Goal: Complete application form: Complete application form

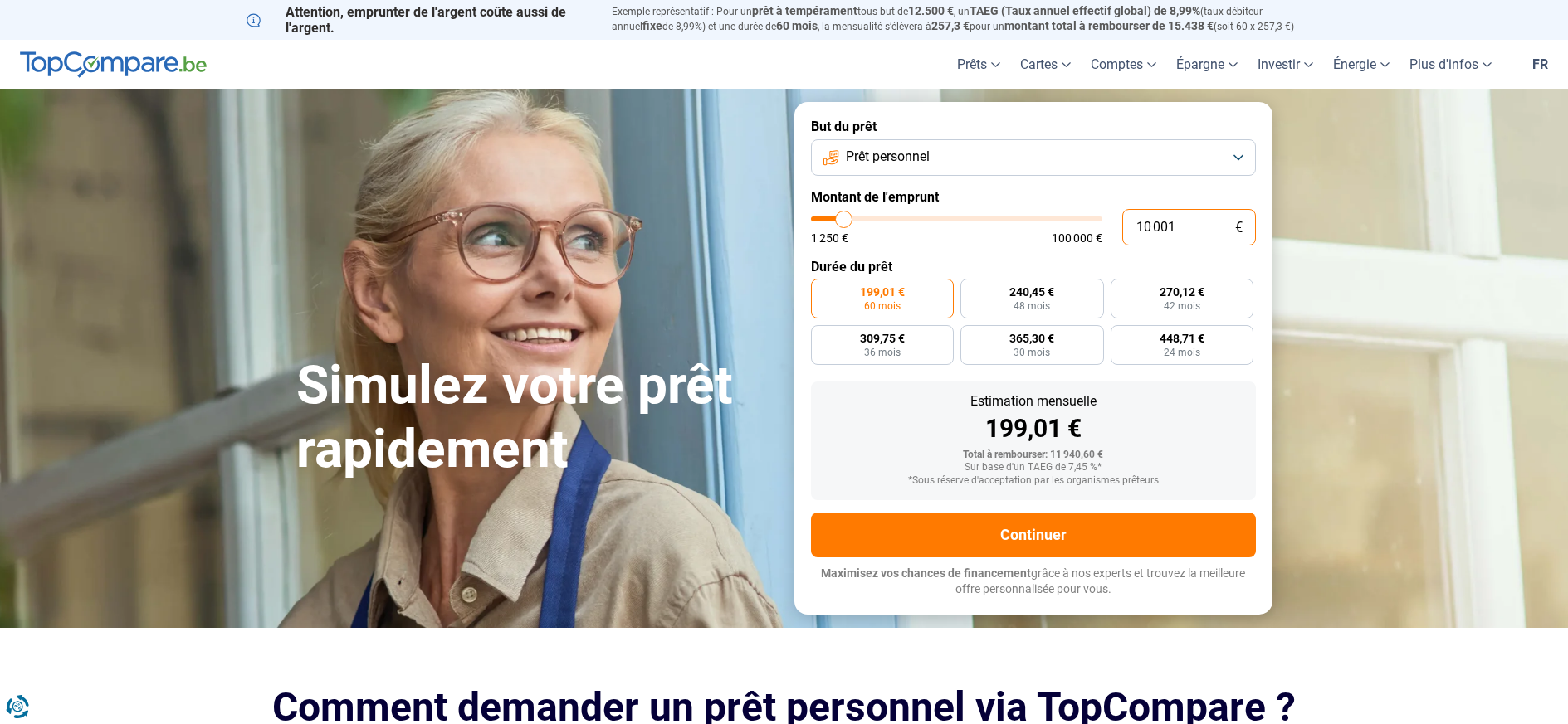
drag, startPoint x: 1182, startPoint y: 226, endPoint x: 1112, endPoint y: 232, distance: 70.3
click at [1112, 232] on div "10 001 € 1 250 € 100 000 €" at bounding box center [1033, 228] width 445 height 37
type input "4"
type input "1250"
type input "40"
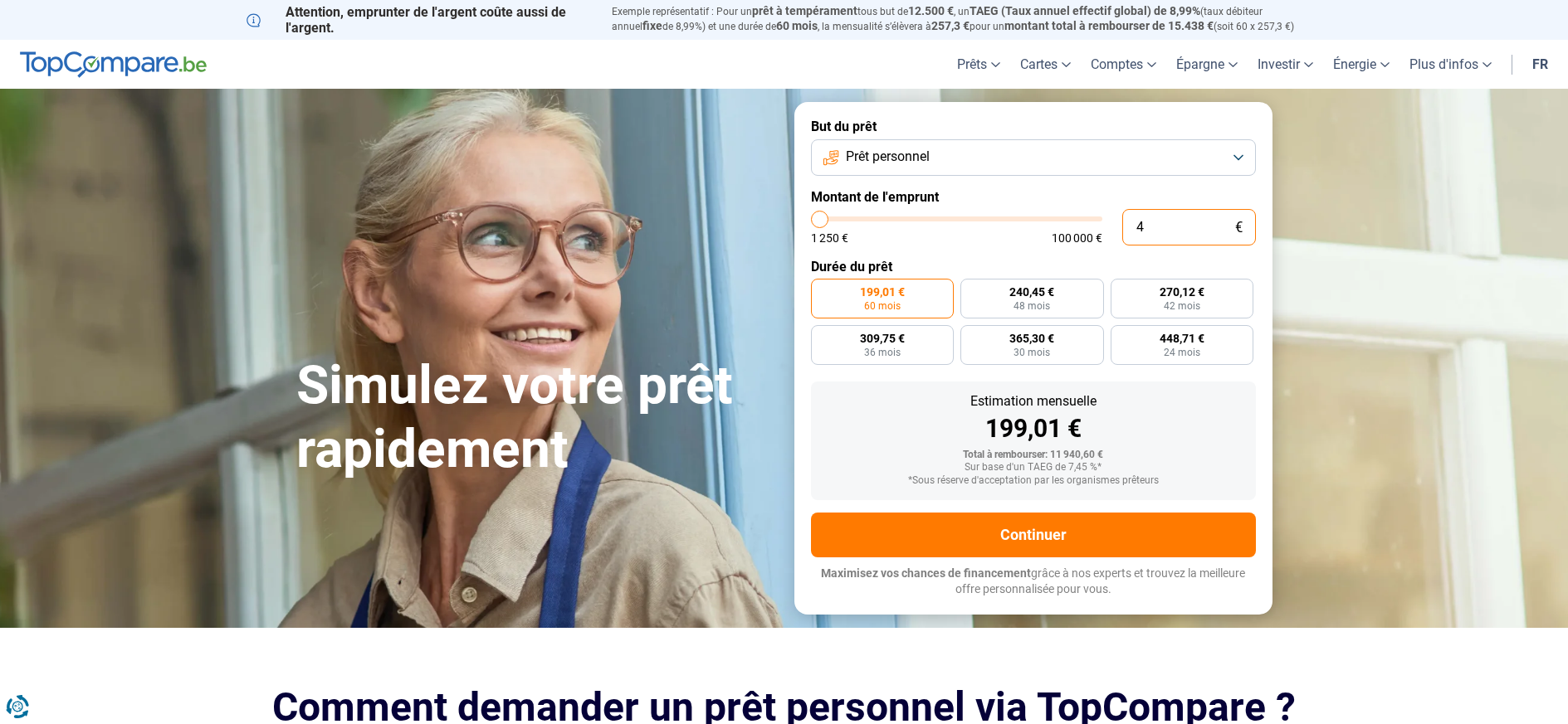
type input "1250"
type input "400"
type input "1250"
type input "4 000"
type input "4000"
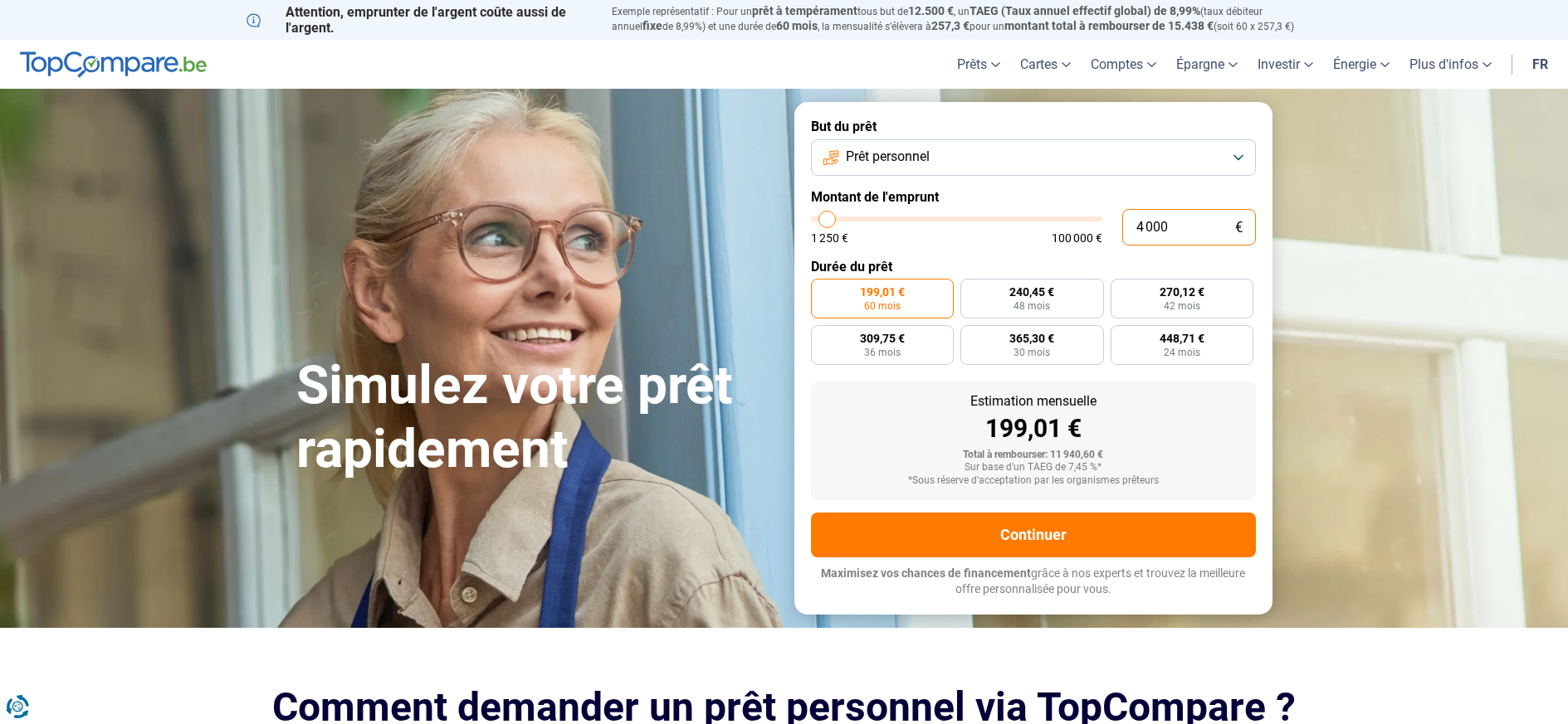
type input "40 000"
type input "40000"
radio input "false"
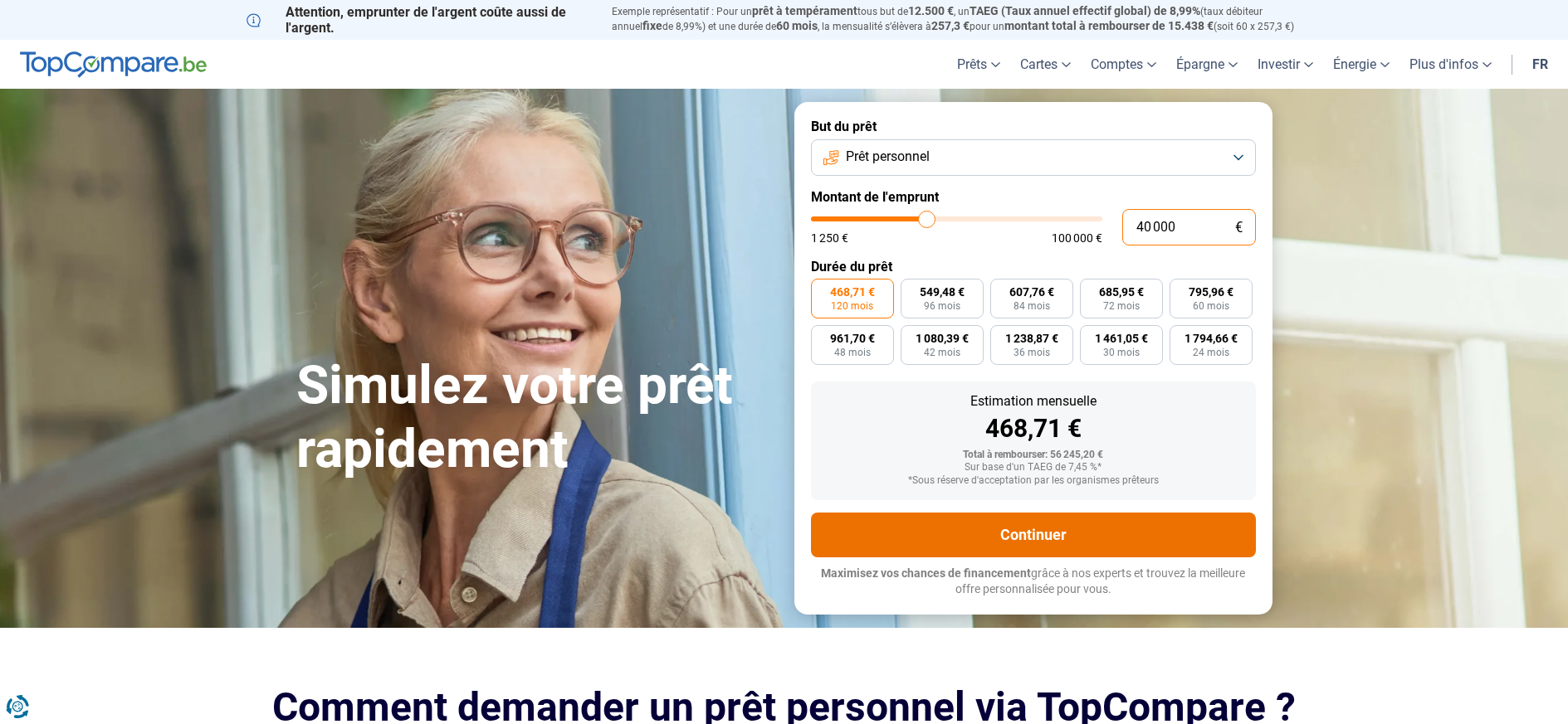
type input "40 000"
click at [1056, 534] on button "Continuer" at bounding box center [1033, 535] width 445 height 45
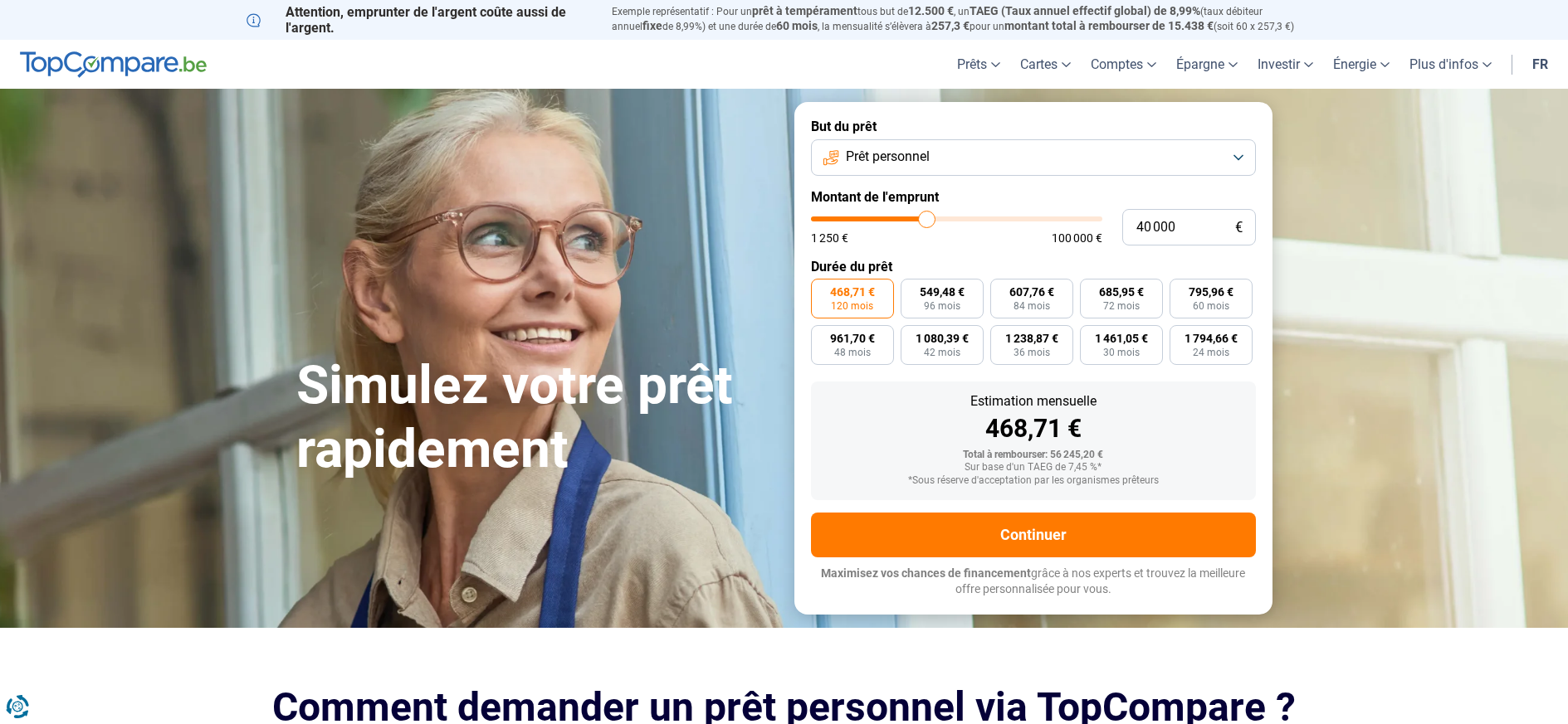
click at [1241, 160] on button "Prêt personnel" at bounding box center [1033, 158] width 445 height 37
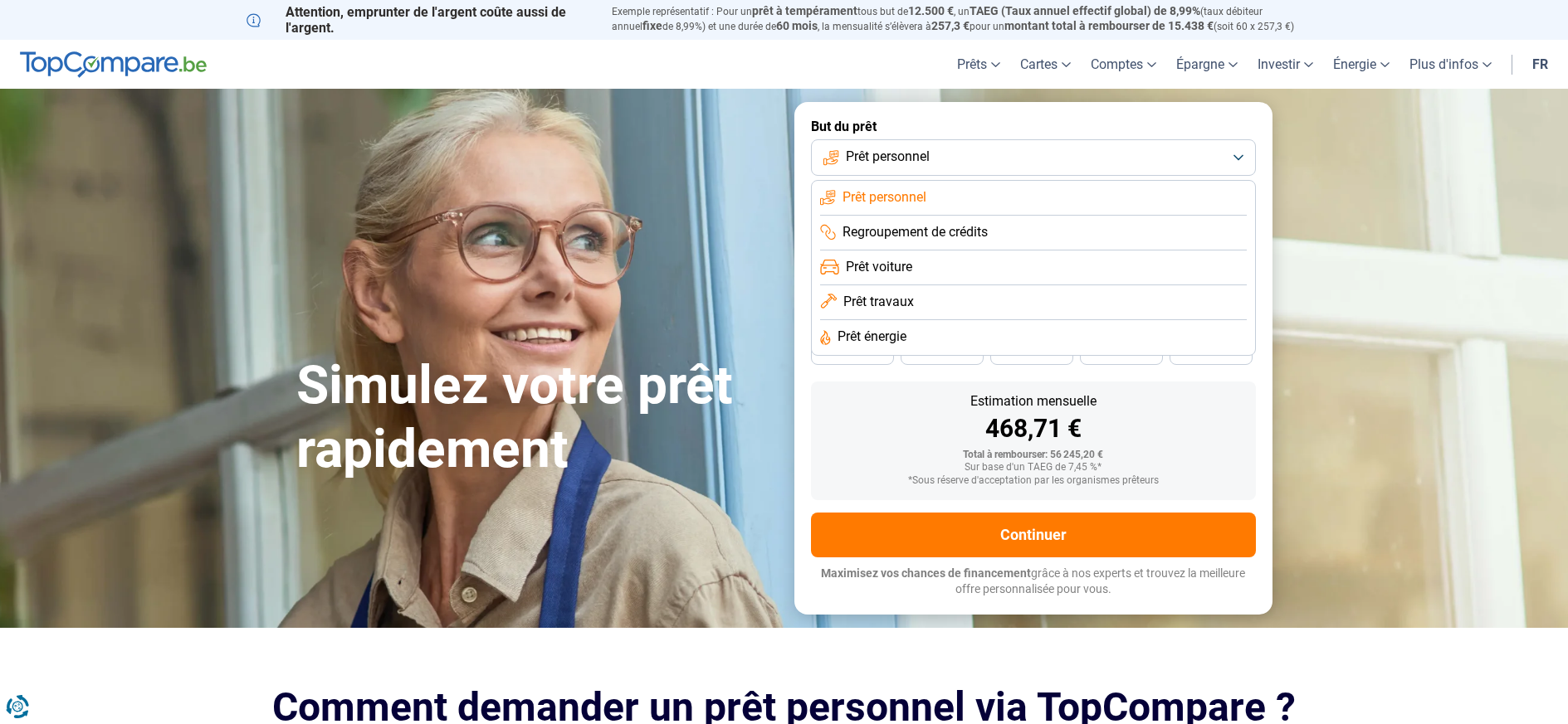
click at [1082, 228] on li "Regroupement de crédits" at bounding box center [1033, 233] width 426 height 35
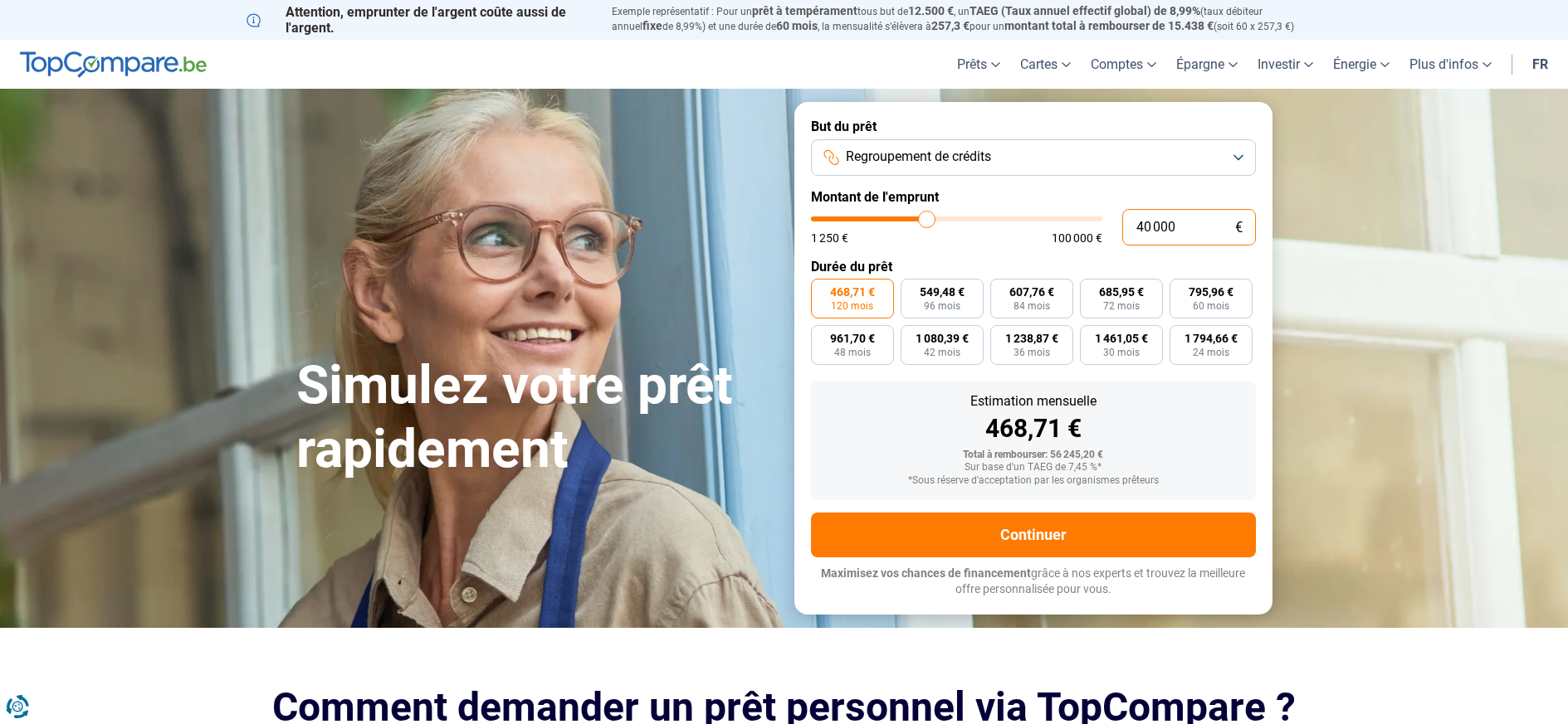
click at [1208, 232] on input "40 000" at bounding box center [1188, 228] width 133 height 37
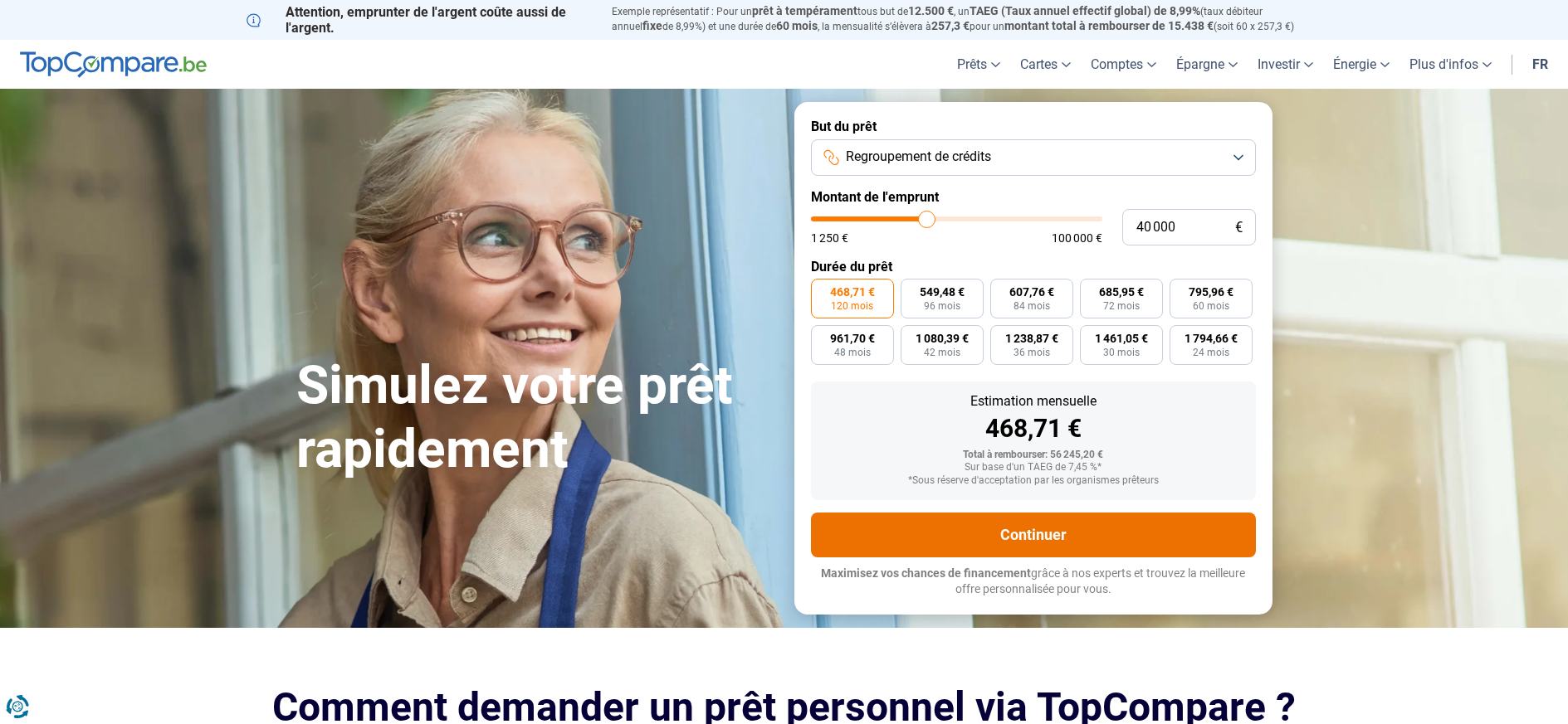
click at [1076, 541] on button "Continuer" at bounding box center [1033, 535] width 445 height 45
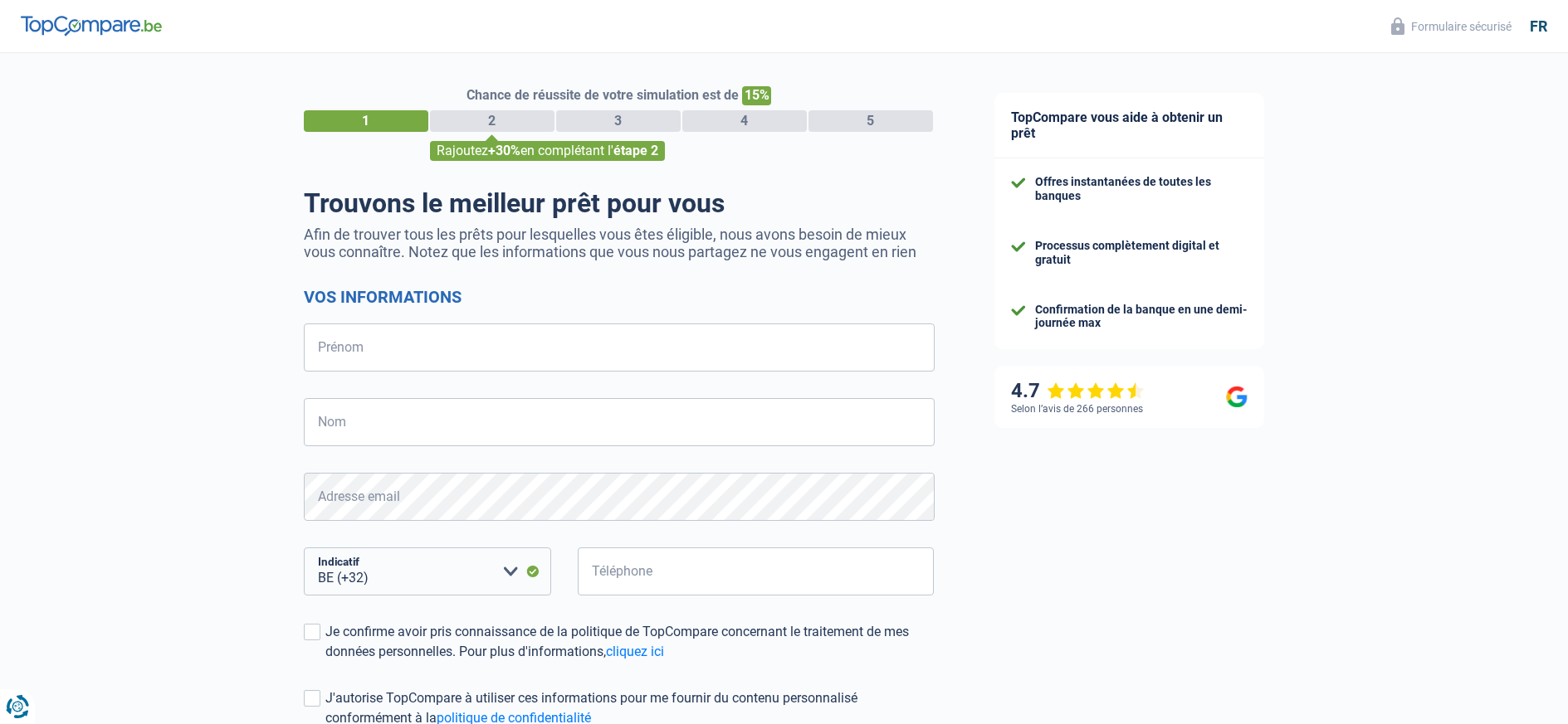
select select "32"
click at [388, 349] on input "Prénom" at bounding box center [619, 347] width 631 height 48
type input "Christian"
type input "Estievenart"
type input "477598095"
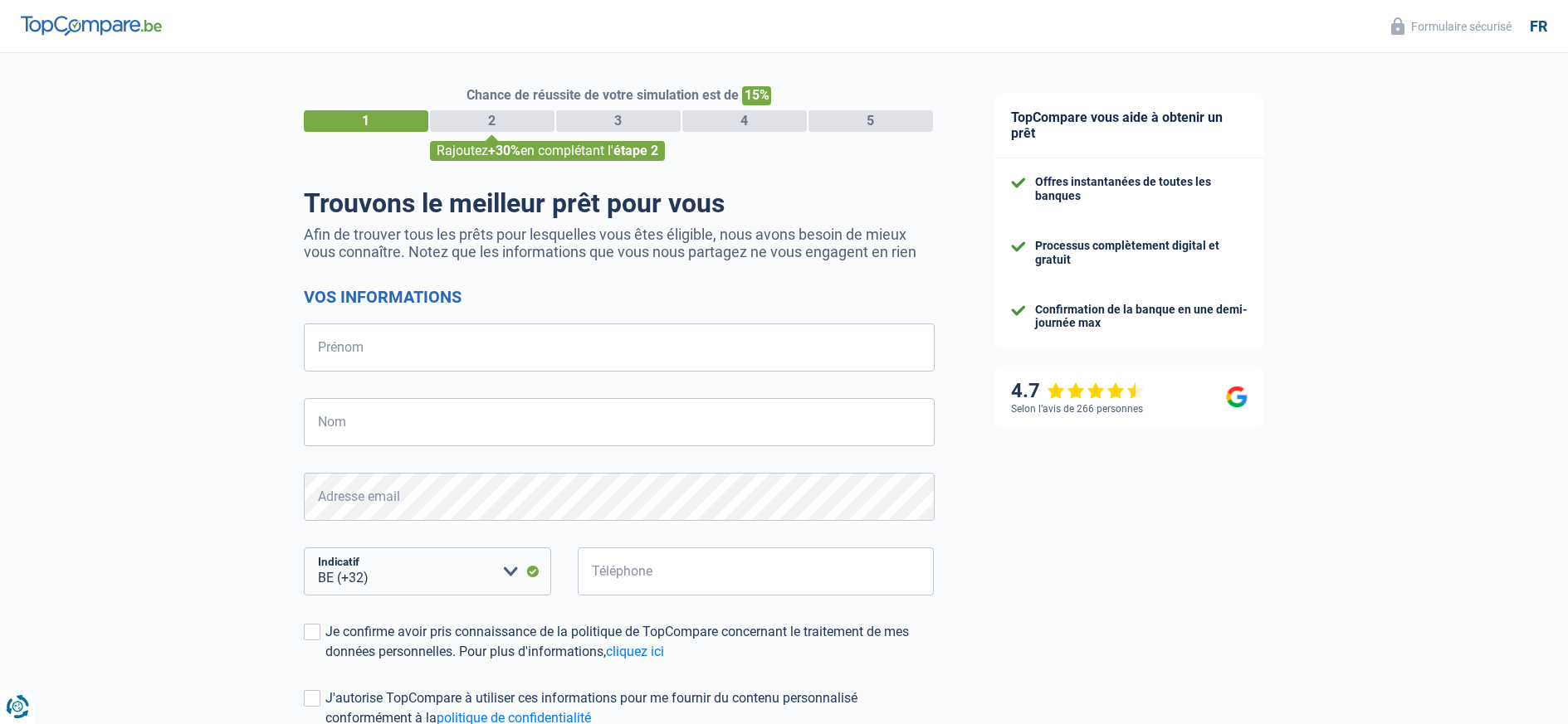
select select "32"
click at [439, 351] on input "Prénom" at bounding box center [619, 347] width 631 height 48
type input "Christian"
type input "Estievenart"
type input "477598095"
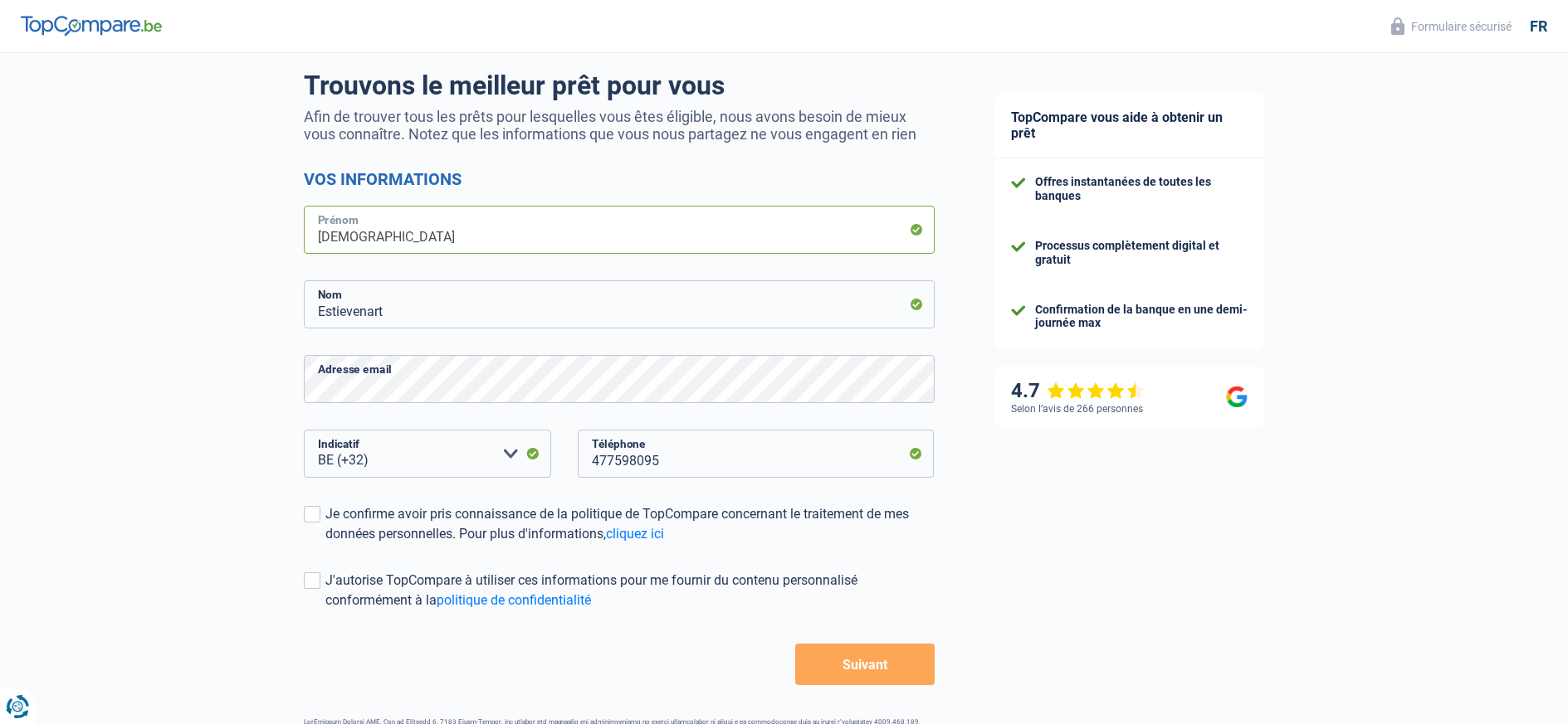
scroll to position [166, 0]
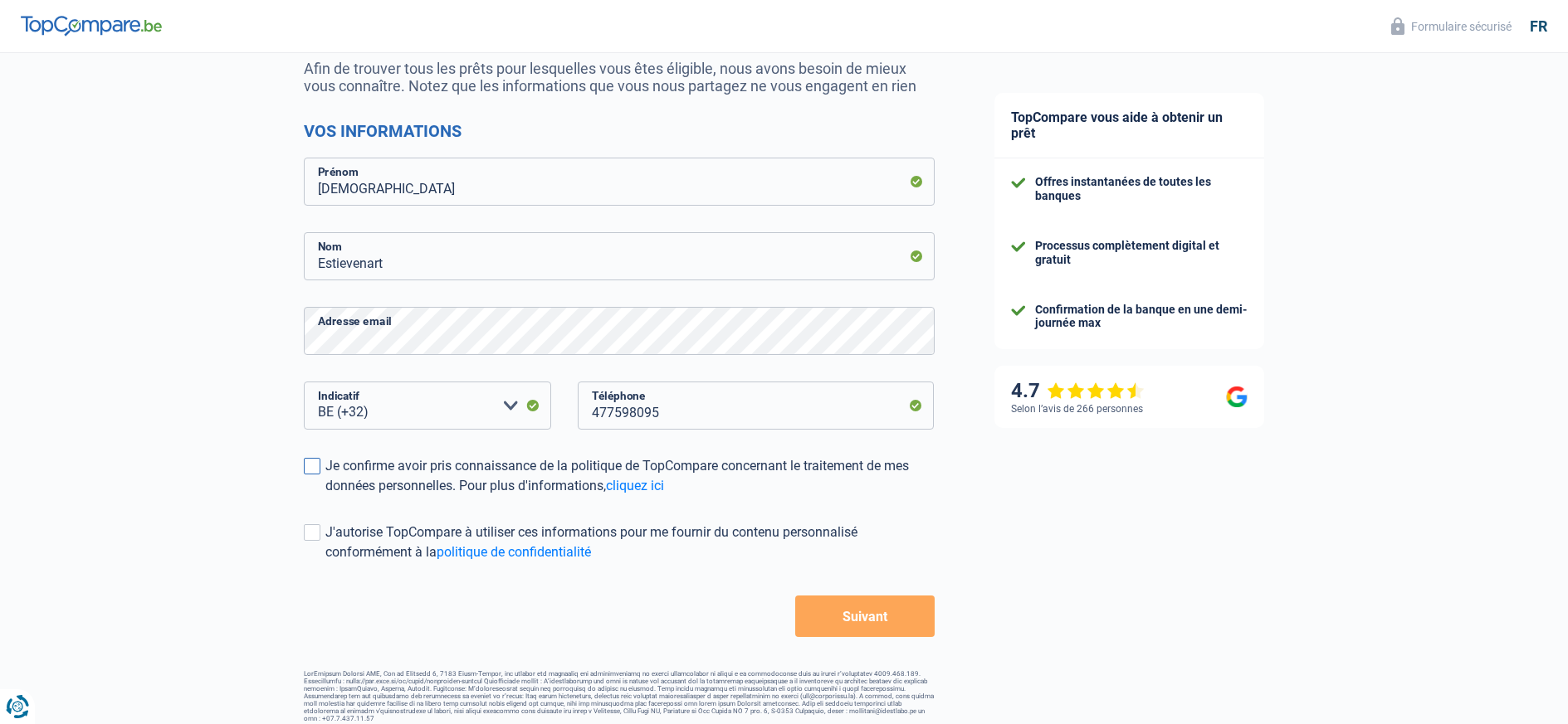
click at [311, 467] on span at bounding box center [312, 466] width 17 height 17
click at [325, 496] on input "Je confirme avoir pris connaissance de la politique de TopCompare concernant le…" at bounding box center [325, 496] width 0 height 0
click at [319, 536] on span at bounding box center [312, 533] width 17 height 17
click at [325, 562] on input "J'autorise TopCompare à utiliser ces informations pour me fournir du contenu pe…" at bounding box center [325, 562] width 0 height 0
click at [873, 619] on button "Suivant" at bounding box center [864, 616] width 139 height 41
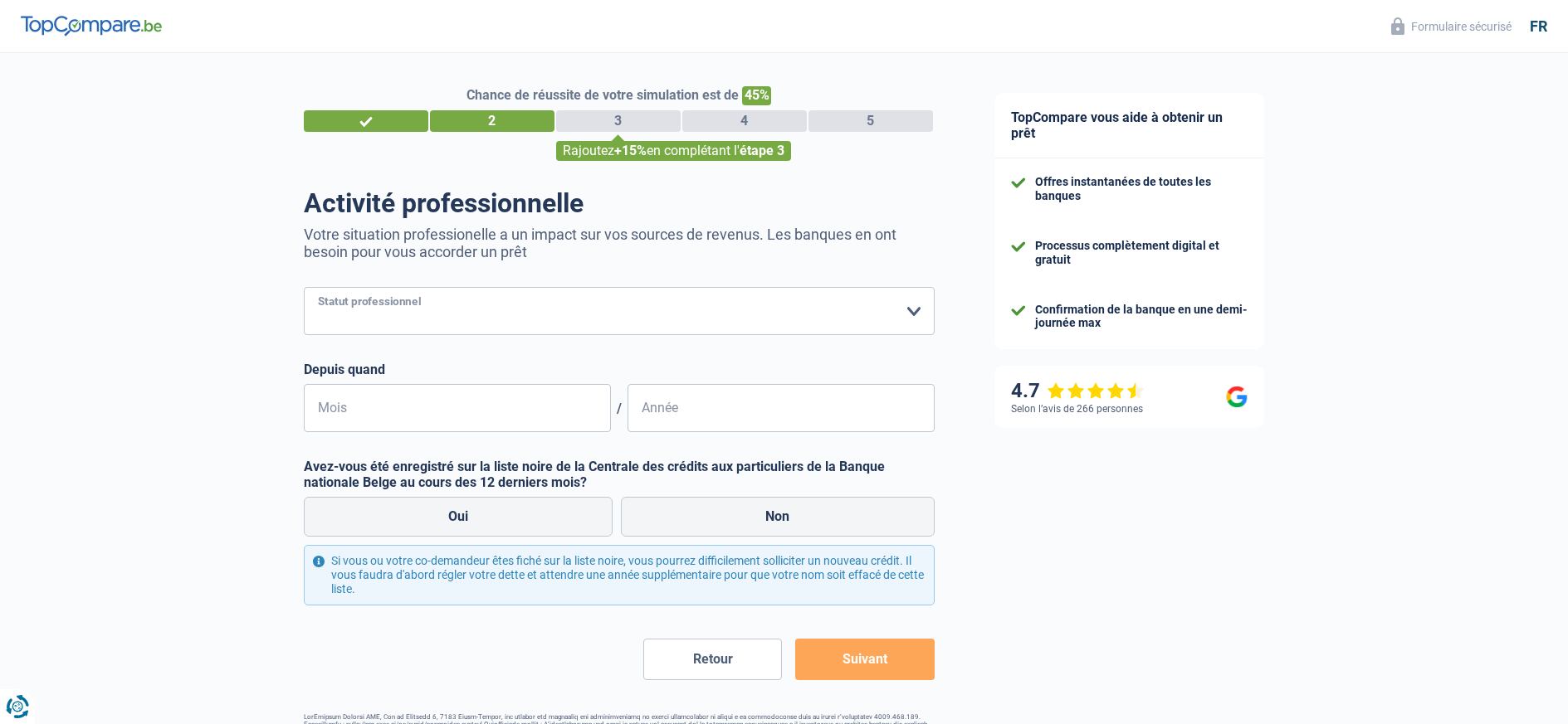
select select "retired"
click at [303, 287] on select "Ouvrier Employé privé Employé public Invalide Indépendant Pensionné Chômeur Mut…" at bounding box center [619, 311] width 631 height 48
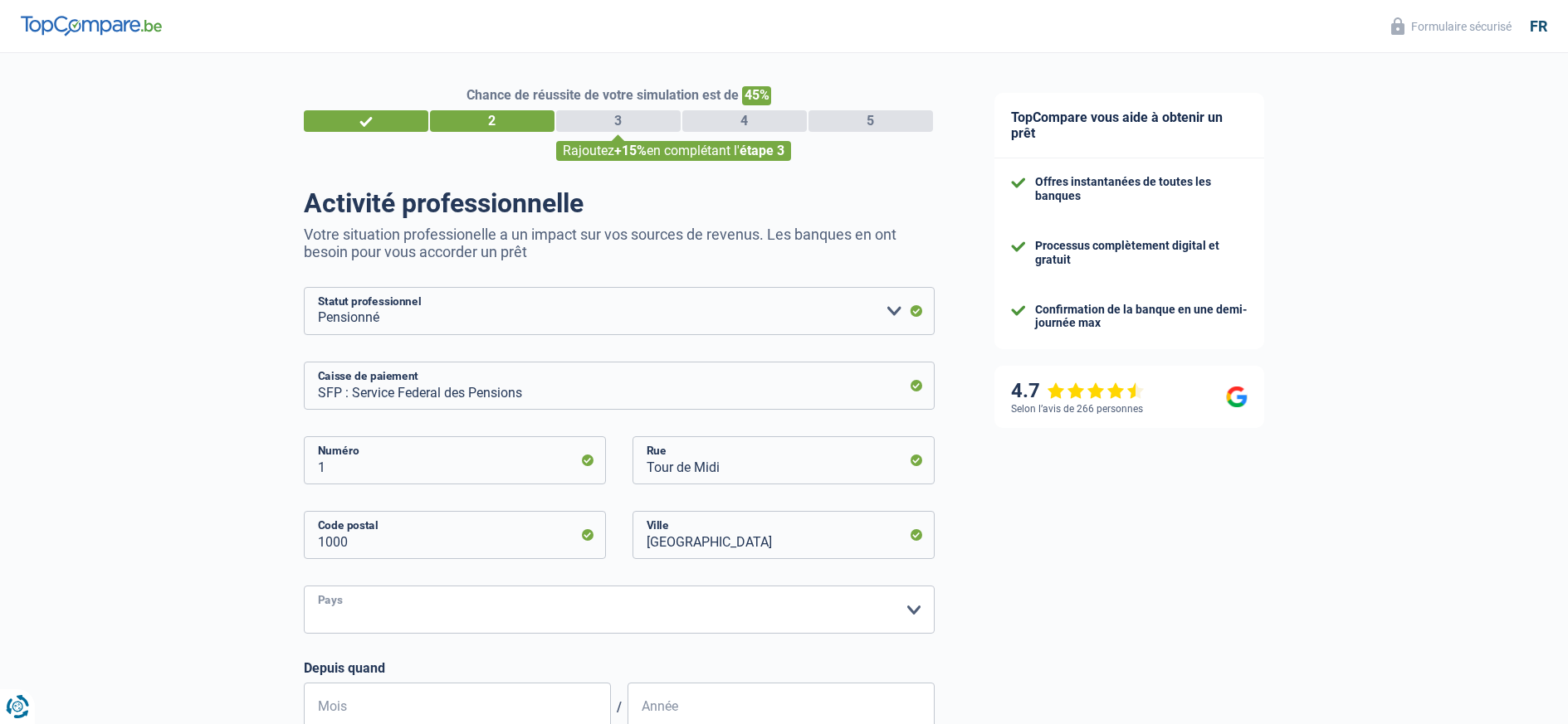
select select "BE"
click at [303, 585] on select "Belgique Luxembourg Veuillez sélectionner une option" at bounding box center [619, 609] width 631 height 48
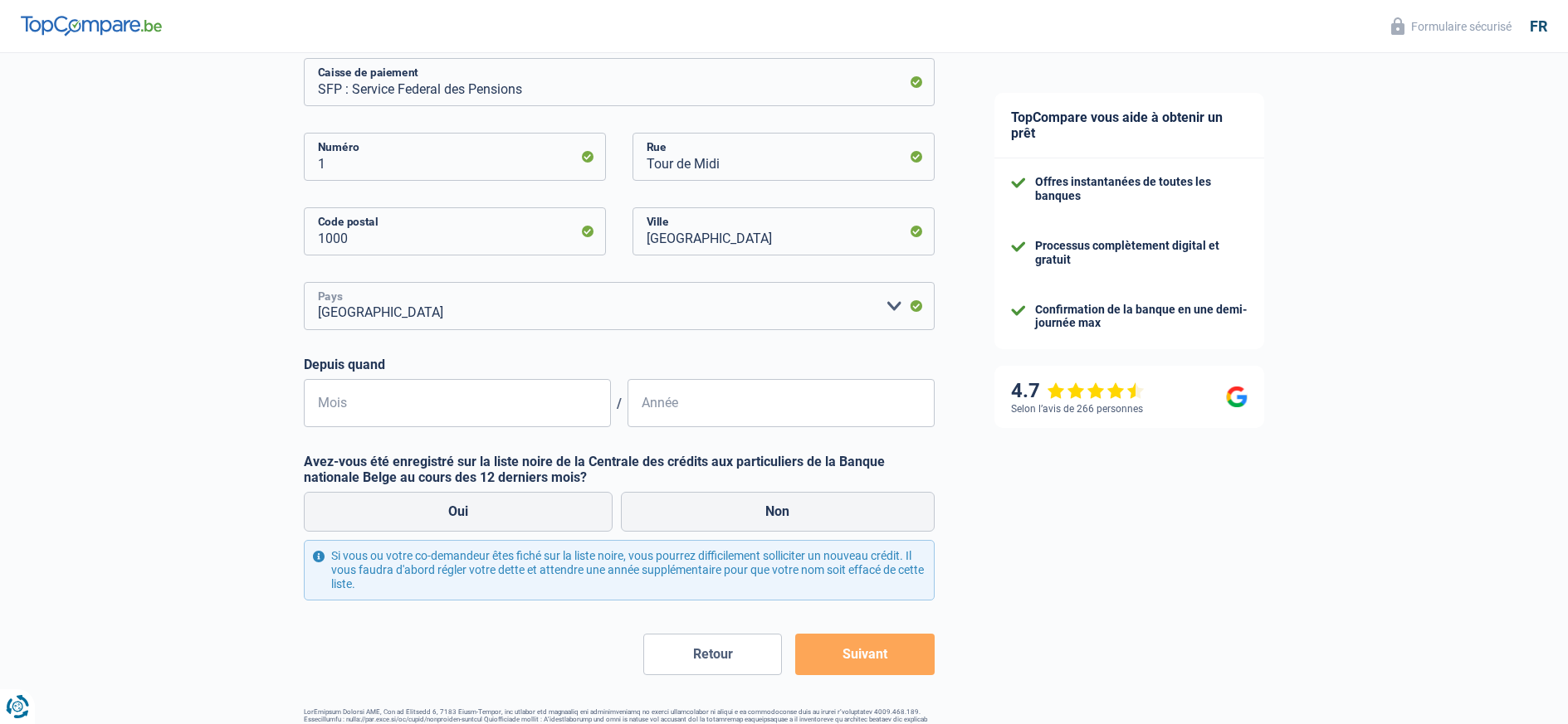
scroll to position [305, 0]
click at [403, 402] on input "Mois" at bounding box center [457, 402] width 307 height 48
type input "01"
type input "2025"
click at [741, 515] on label "Non" at bounding box center [777, 510] width 313 height 40
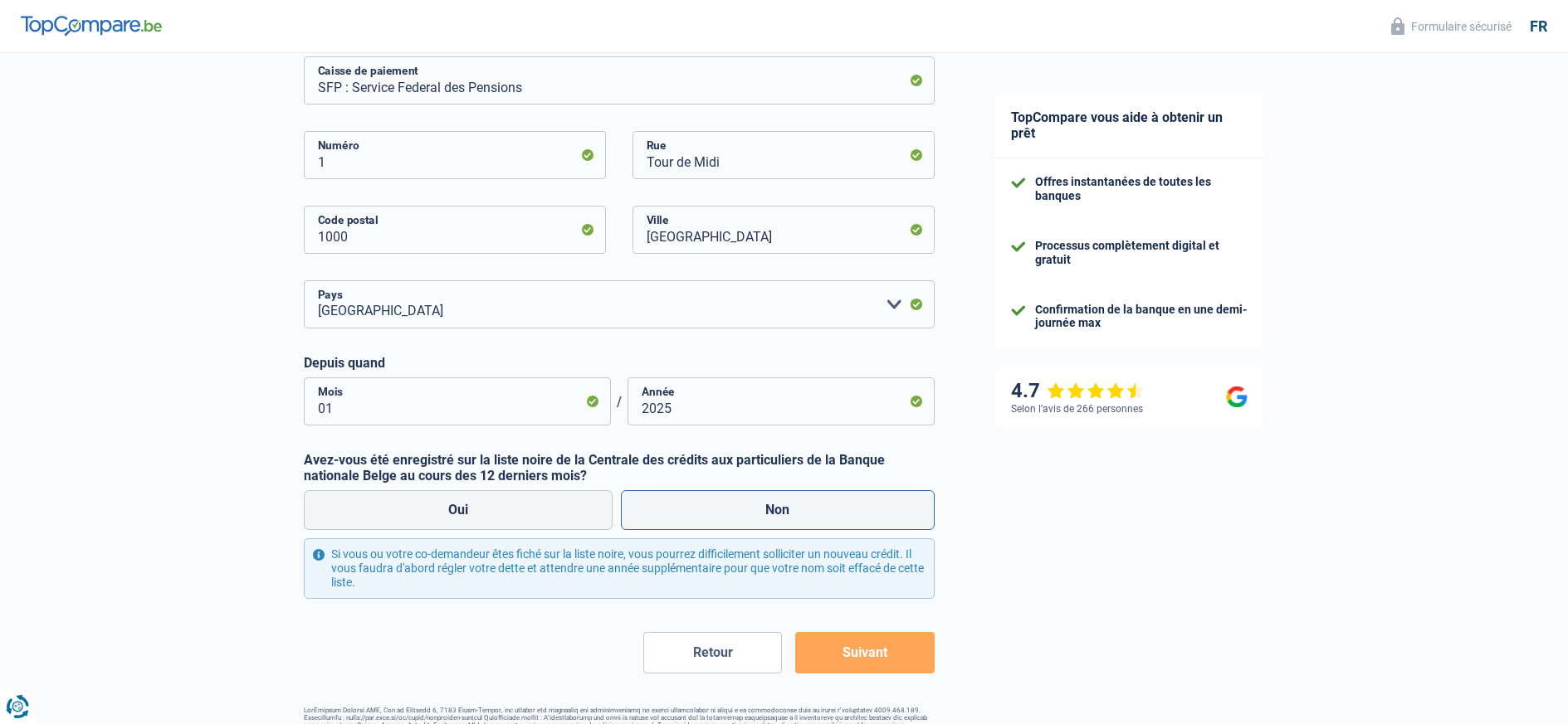
click at [741, 515] on input "Non" at bounding box center [777, 510] width 313 height 40
radio input "true"
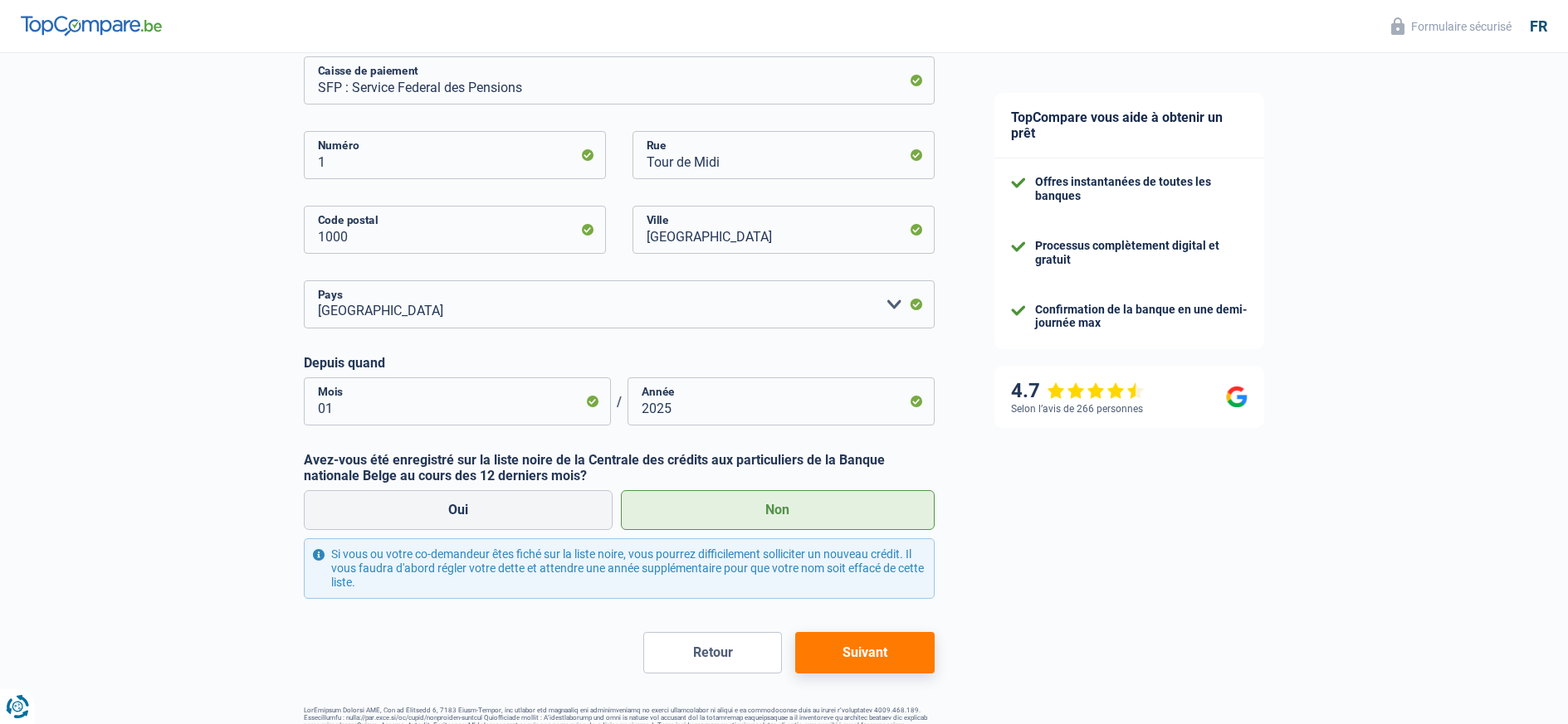
click at [852, 658] on button "Suivant" at bounding box center [864, 652] width 139 height 41
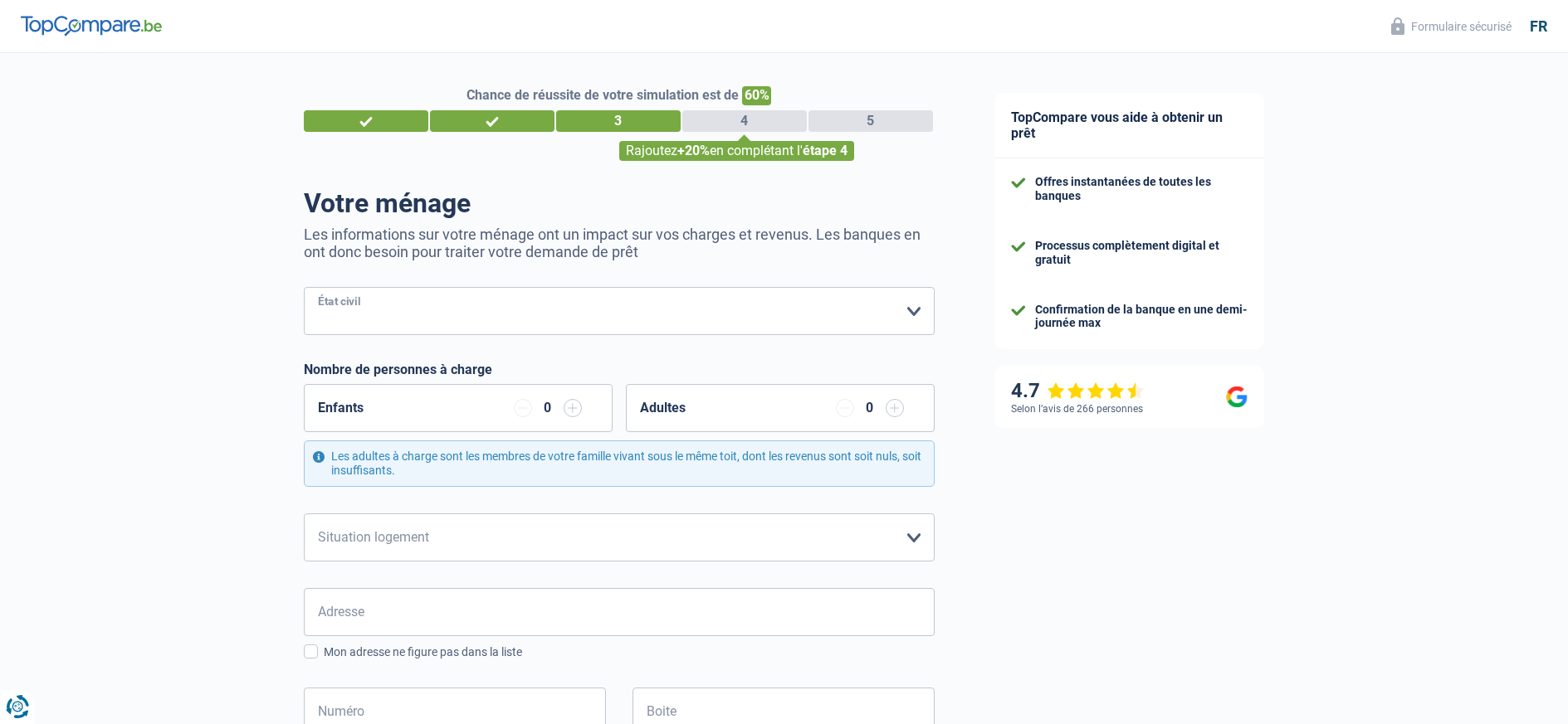
select select "married"
click at [303, 287] on select "Célibataire Marié(e) Cohabitant(e) légal(e) Divorcé(e) Veuf(ve) Séparé (de fait…" at bounding box center [619, 311] width 631 height 48
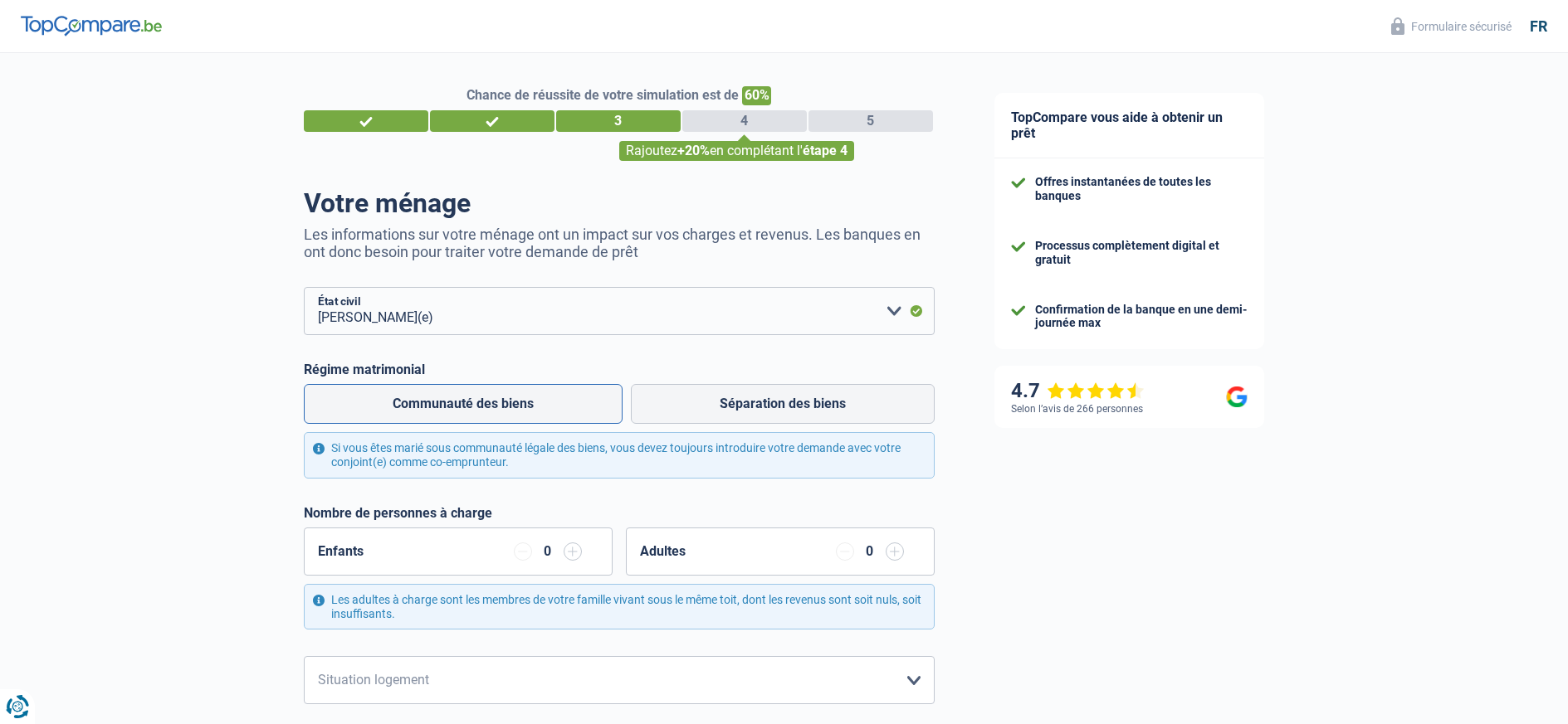
click at [510, 402] on label "Communauté des biens" at bounding box center [462, 403] width 319 height 40
click at [510, 402] on input "Communauté des biens" at bounding box center [462, 403] width 319 height 40
radio input "true"
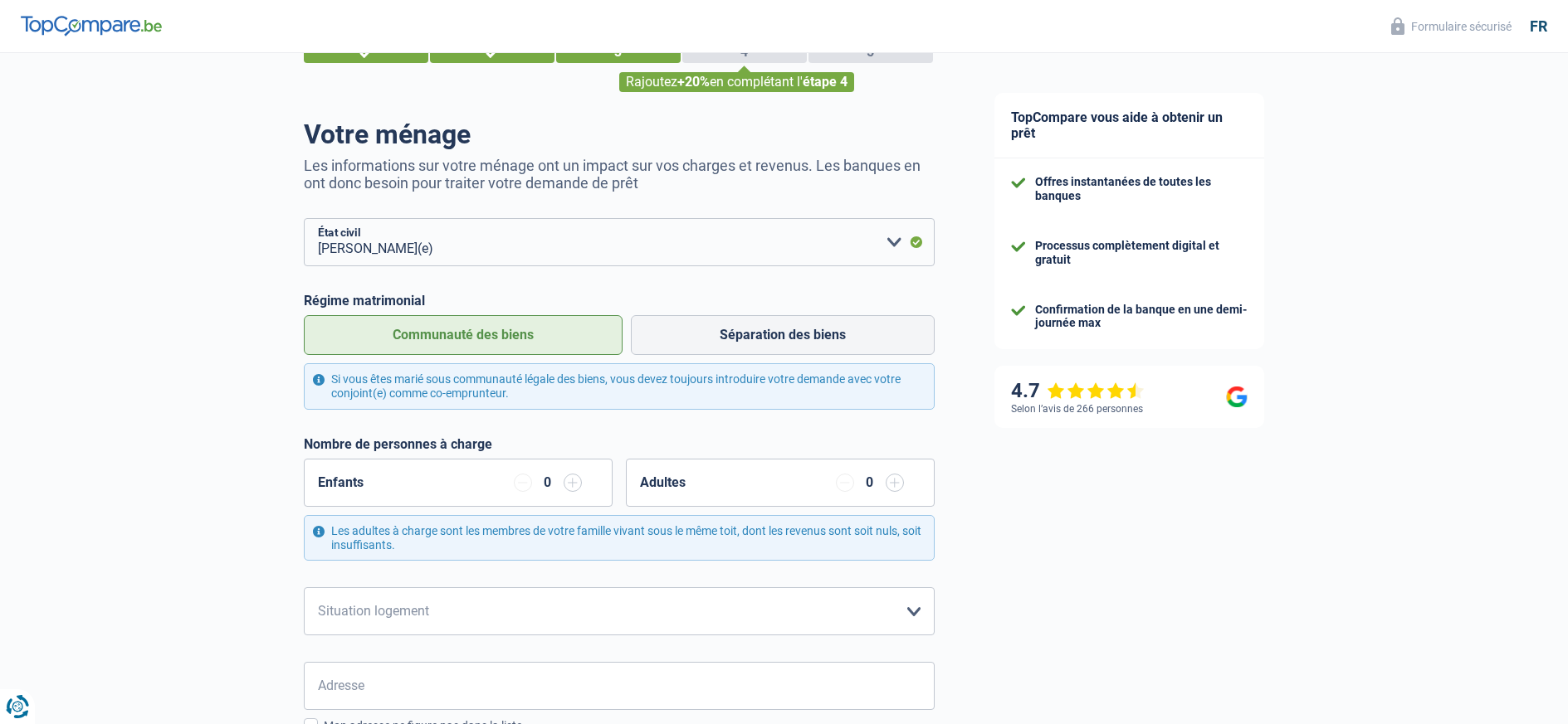
scroll to position [106, 0]
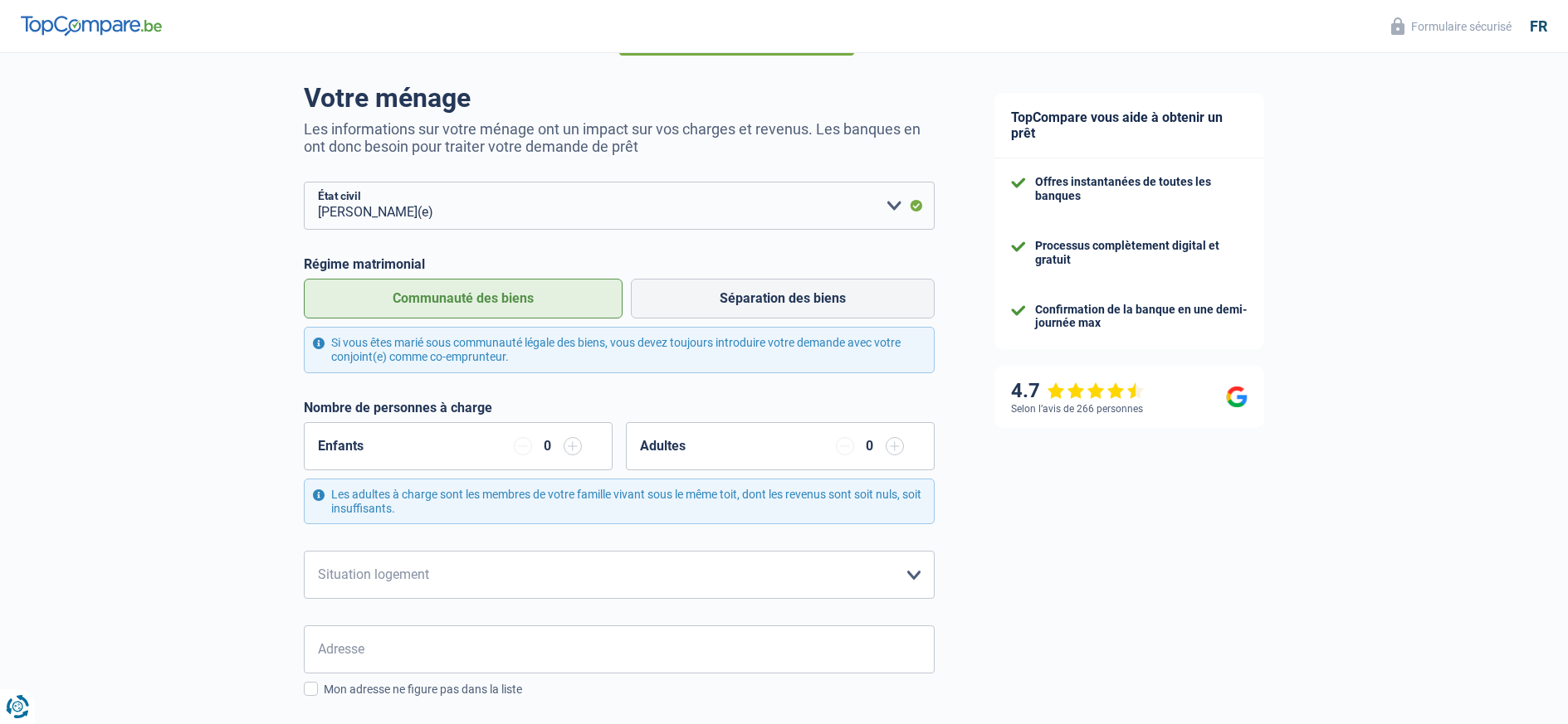
click at [1546, 490] on div "TopCompare vous aide à obtenir un prêt Offres instantanées de toutes les banque…" at bounding box center [1266, 645] width 604 height 1395
select select "ownerWithMortgage"
click at [303, 551] on select "Locataire Propriétaire avec prêt hypothécaire Propriétaire sans prêt hypothécai…" at bounding box center [619, 575] width 631 height 48
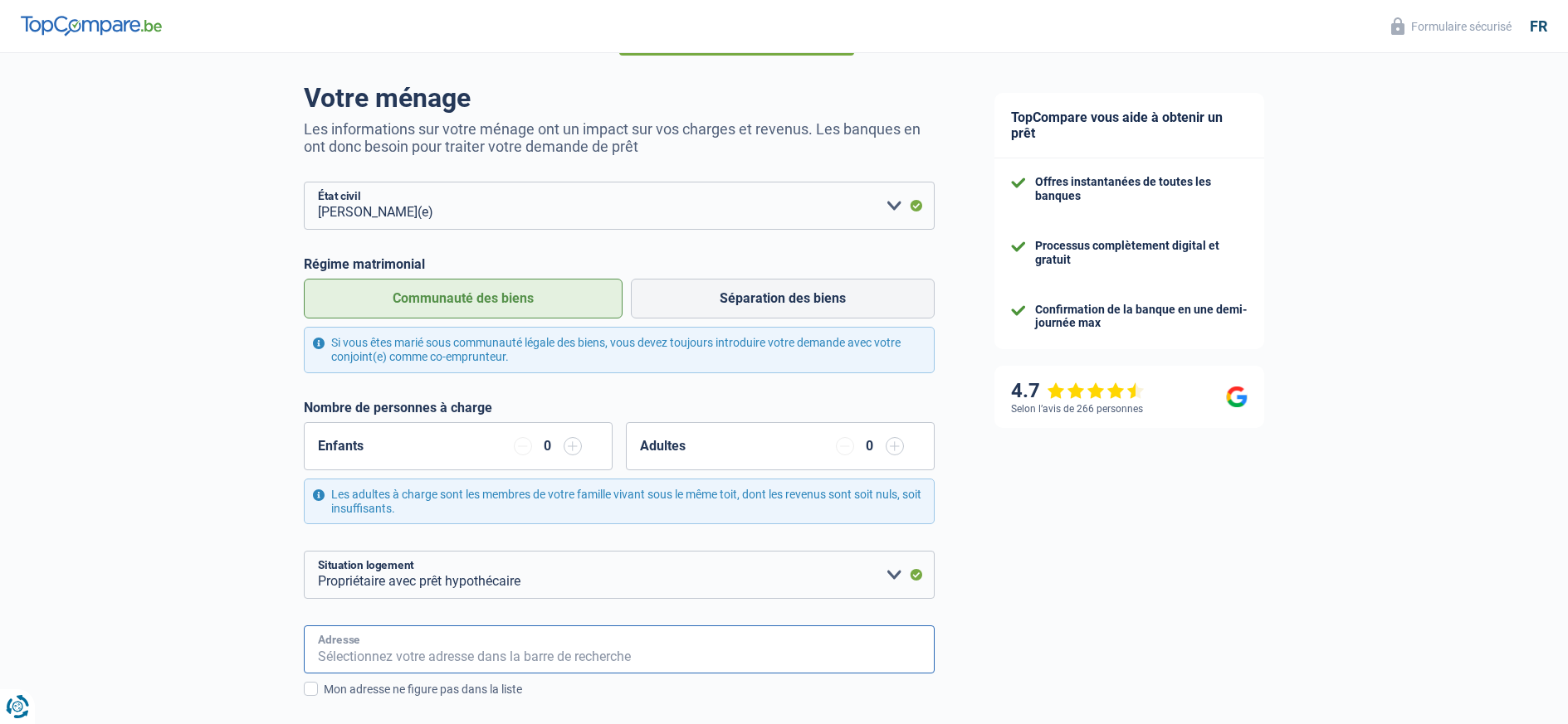
click at [371, 653] on input "Adresse" at bounding box center [619, 650] width 631 height 48
type input "48, Rue Alexandre Patte"
type input "Belgique"
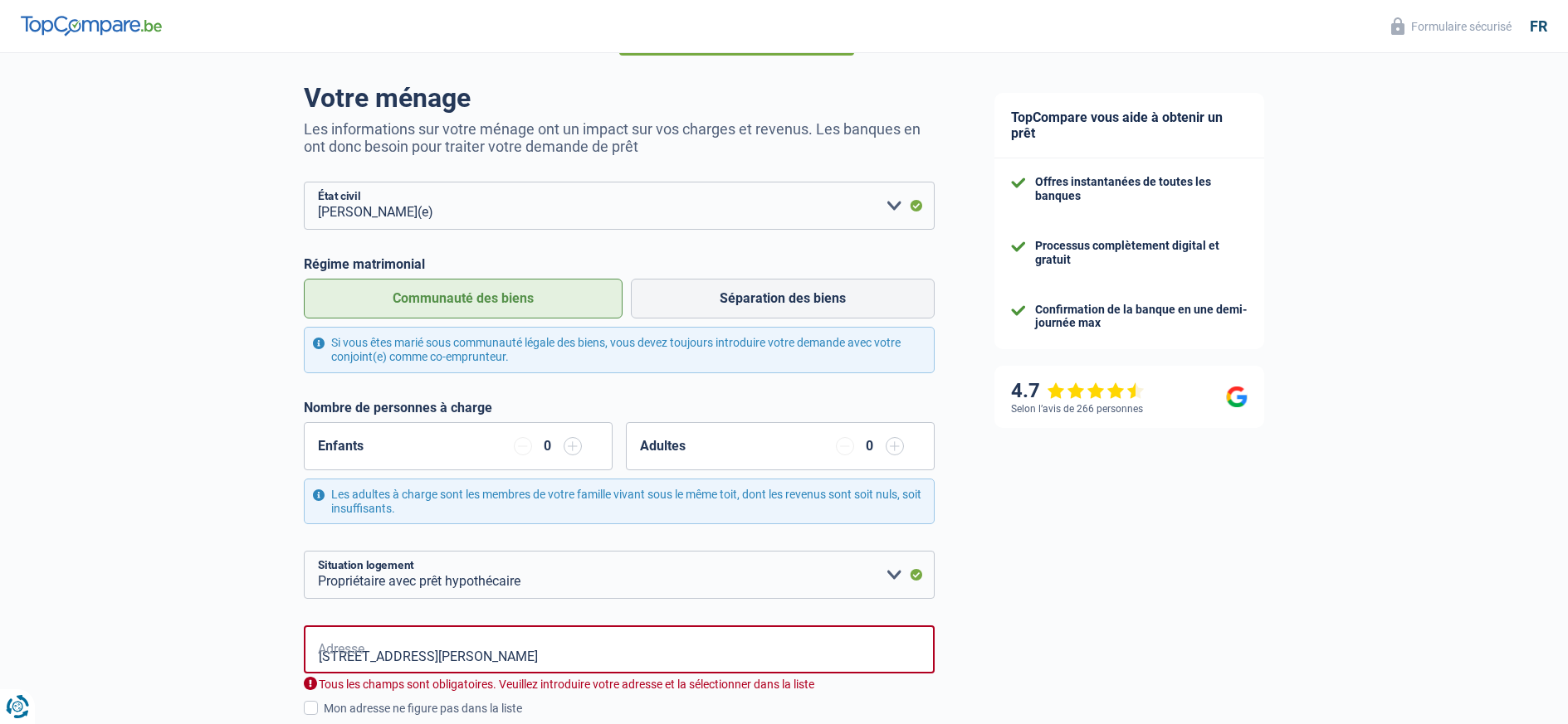
type input "Belgique"
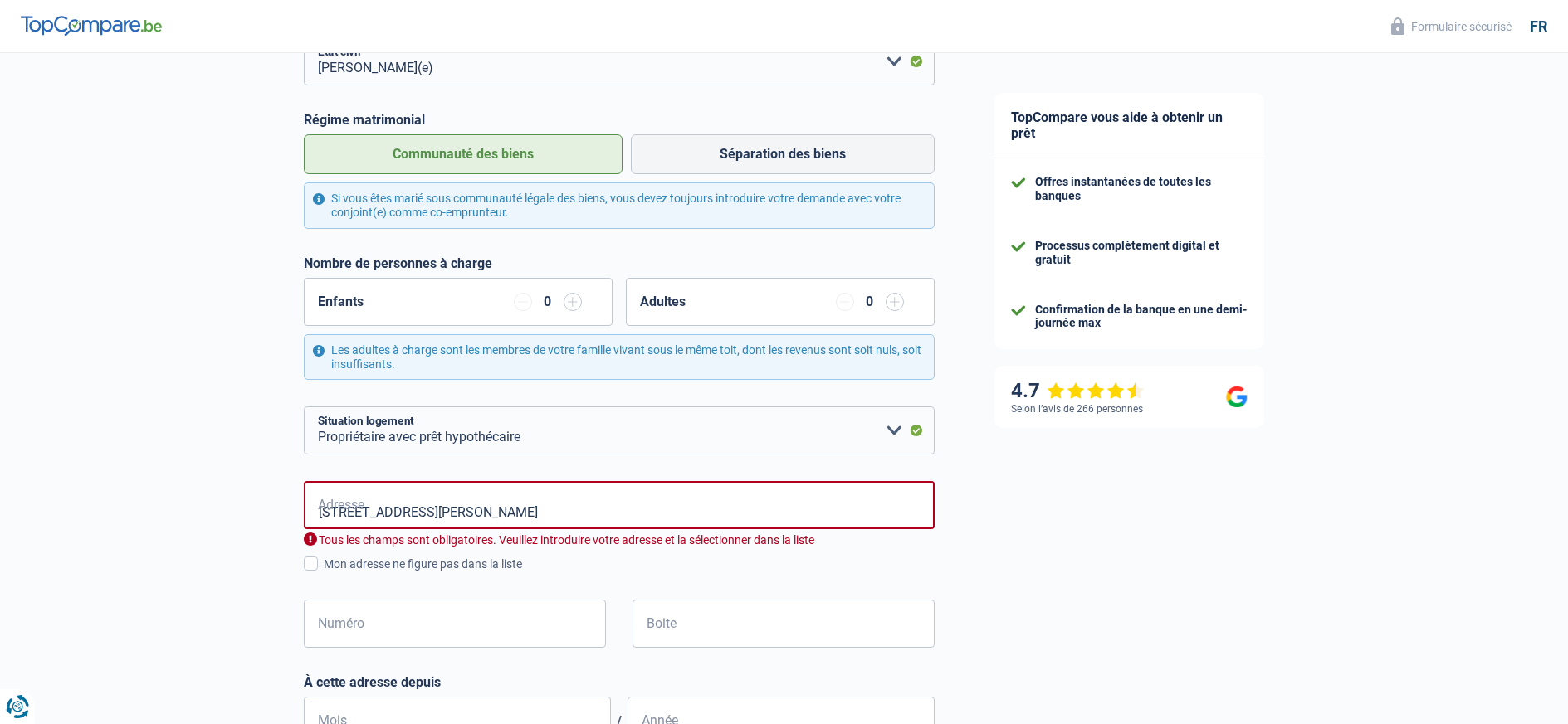
scroll to position [279, 0]
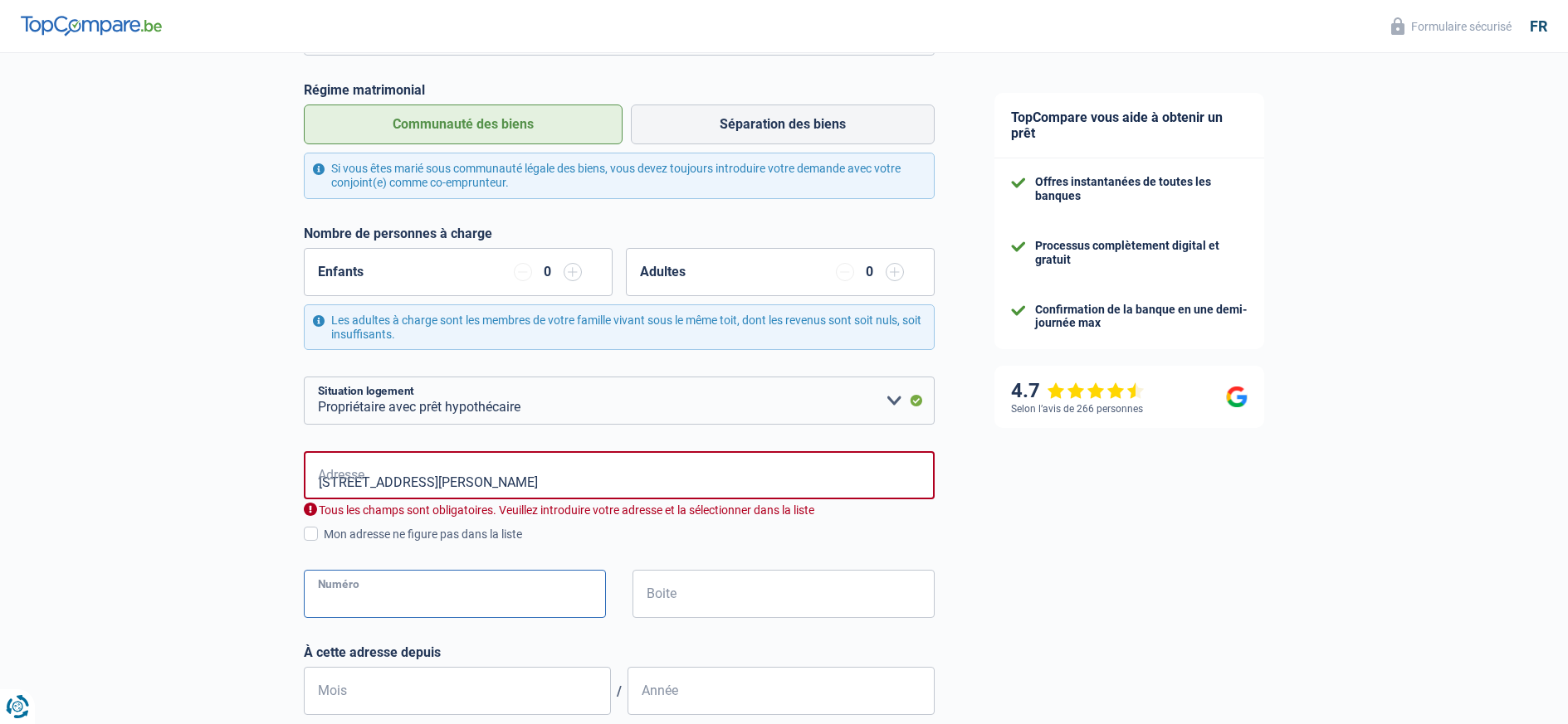
click at [344, 595] on input "Numéro" at bounding box center [454, 594] width 302 height 48
type input "48"
type input "Dour"
click at [312, 537] on span at bounding box center [310, 533] width 14 height 14
click at [324, 543] on input "Mon adresse ne figure pas dans la liste" at bounding box center [324, 543] width 0 height 0
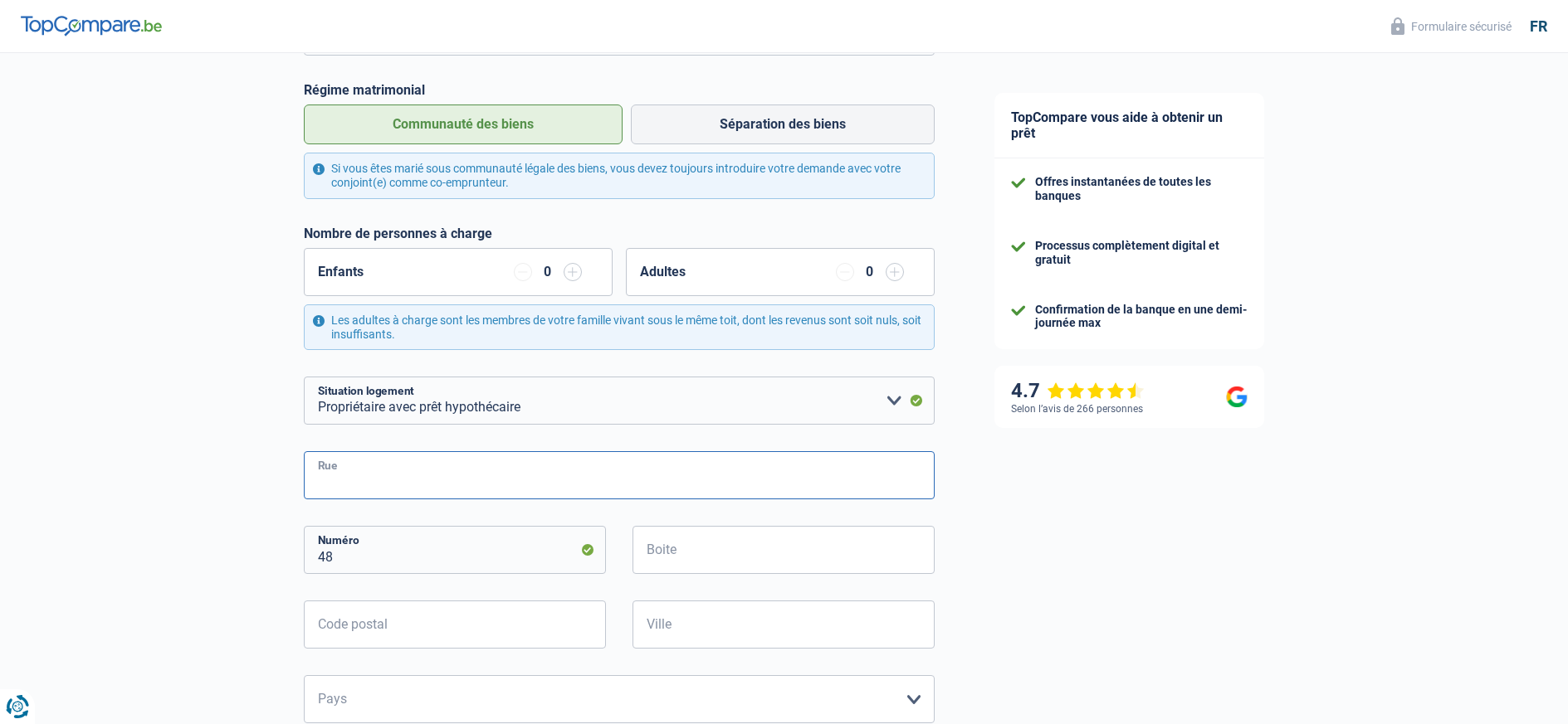
click at [355, 474] on input "Rue" at bounding box center [619, 475] width 631 height 48
click at [580, 446] on form "Célibataire Marié(e) Cohabitant(e) légal(e) Divorcé(e) Veuf(ve) Séparé (de fait…" at bounding box center [619, 610] width 631 height 1205
click at [366, 482] on input "Rue" at bounding box center [619, 475] width 631 height 48
type input "Alexandre Patte"
click at [1084, 585] on div "TopCompare vous aide à obtenir un prêt Offres instantanées de toutes les banque…" at bounding box center [1266, 543] width 604 height 1538
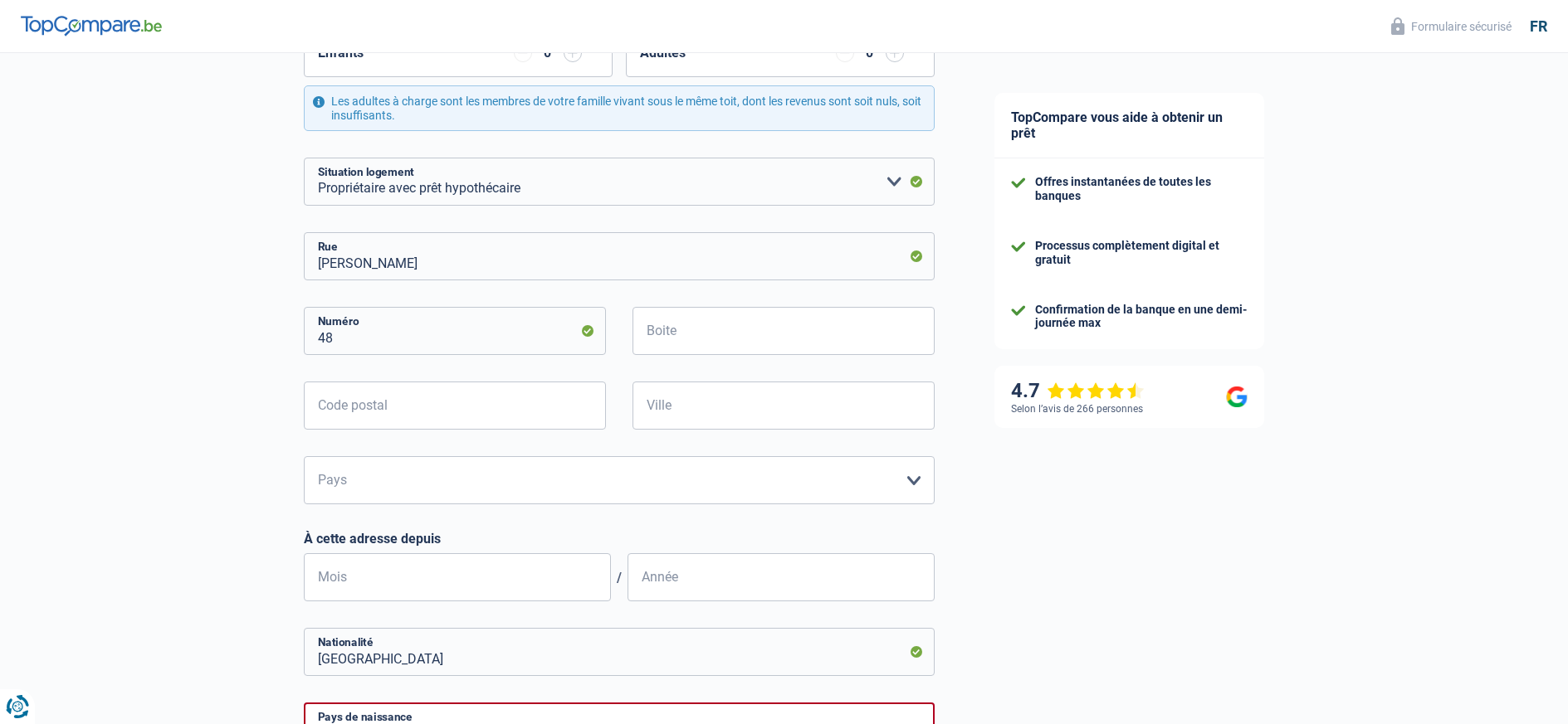
scroll to position [503, 0]
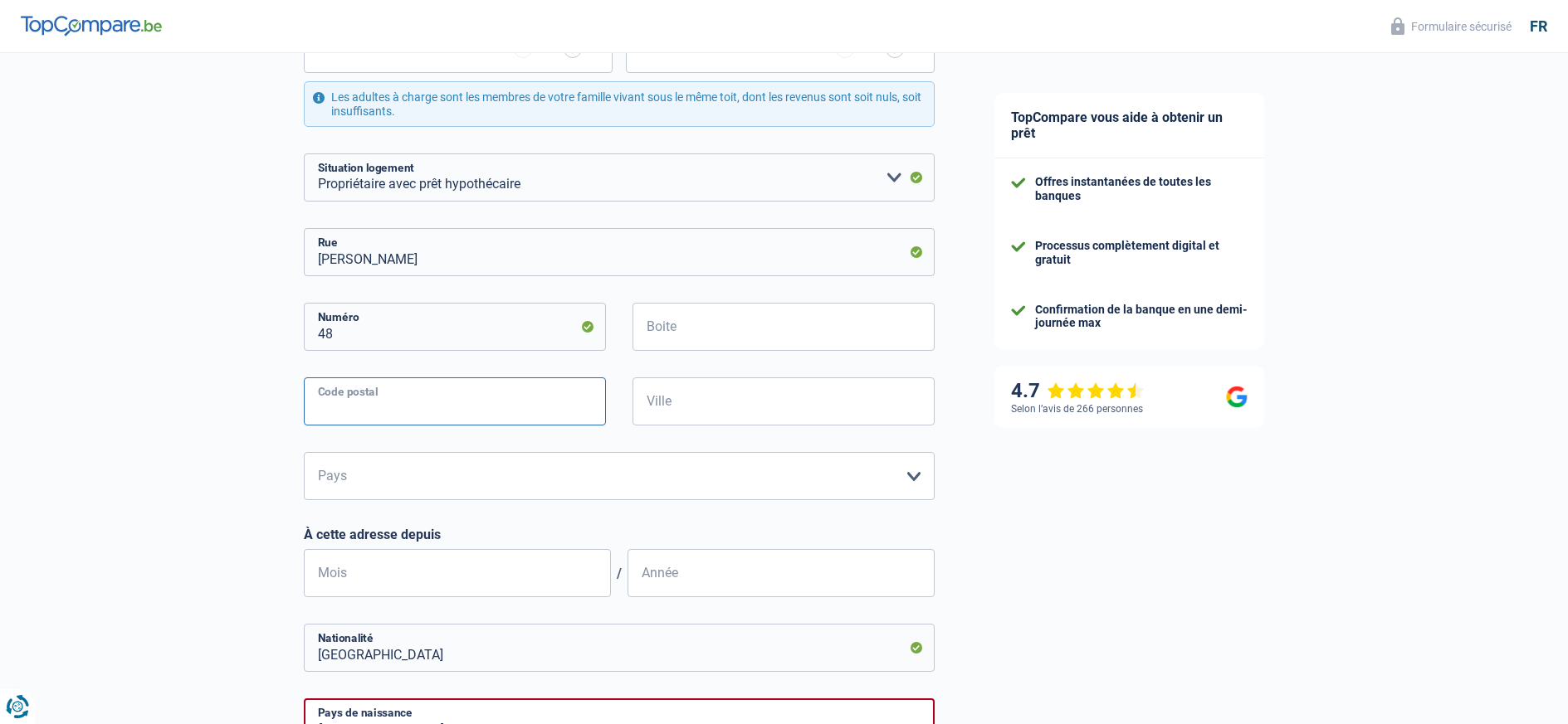
click at [383, 402] on input "Code postal" at bounding box center [454, 402] width 302 height 48
type input "7370"
type input "Dour"
select select "BE"
click at [303, 452] on select "Belgique Luxembourg Veuillez sélectionner une option" at bounding box center [619, 476] width 631 height 48
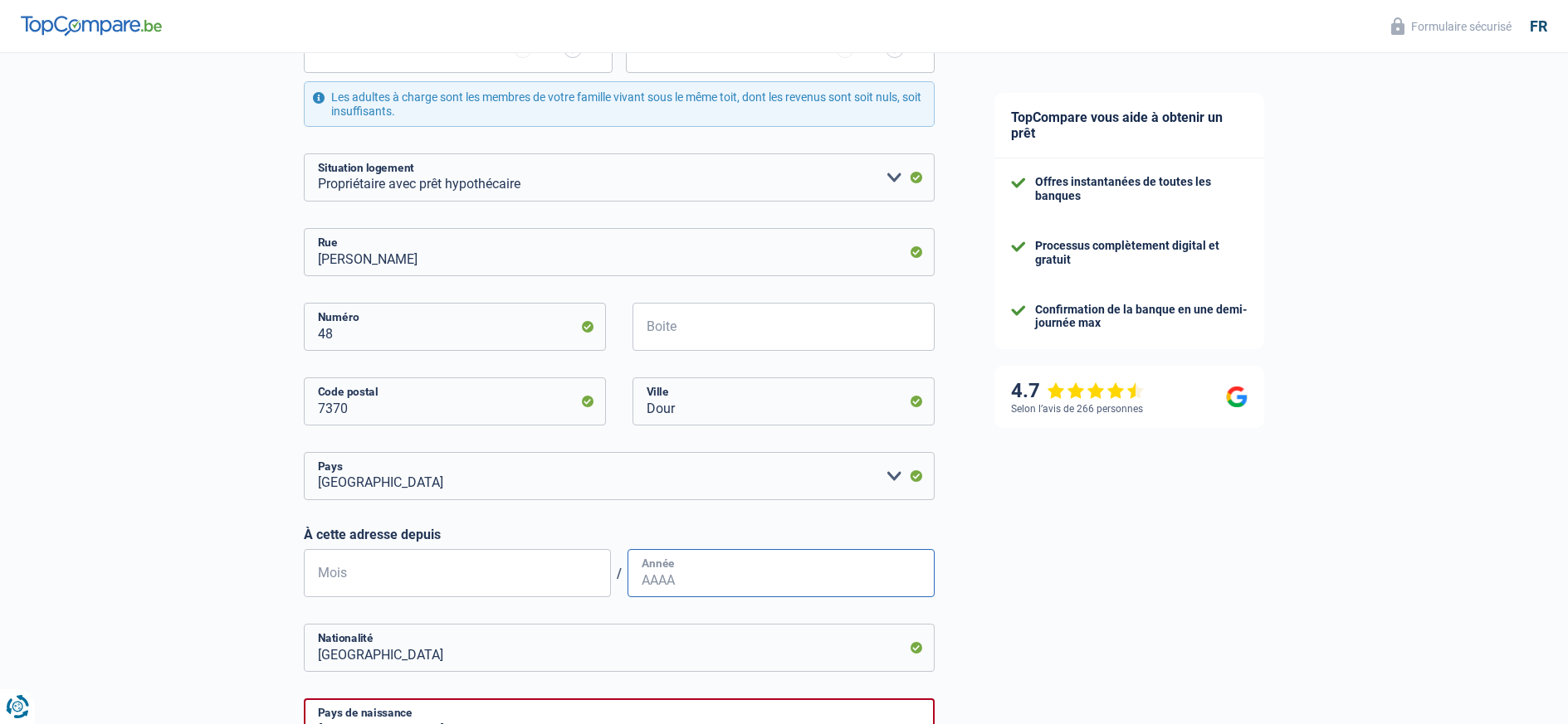
click at [642, 577] on input "Année" at bounding box center [781, 573] width 307 height 48
type input "1982"
click at [326, 571] on input "Mois" at bounding box center [457, 573] width 307 height 48
type input "05"
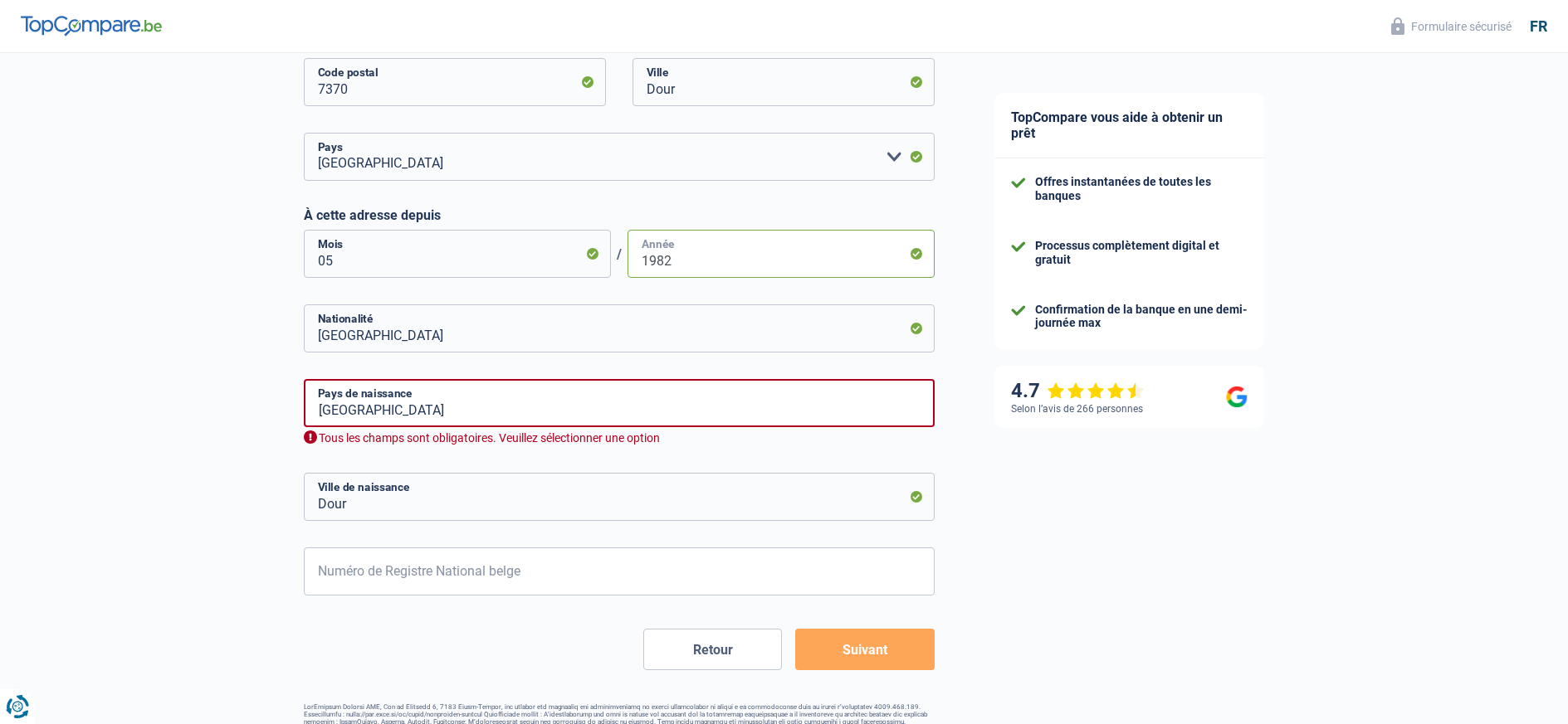
scroll to position [859, 0]
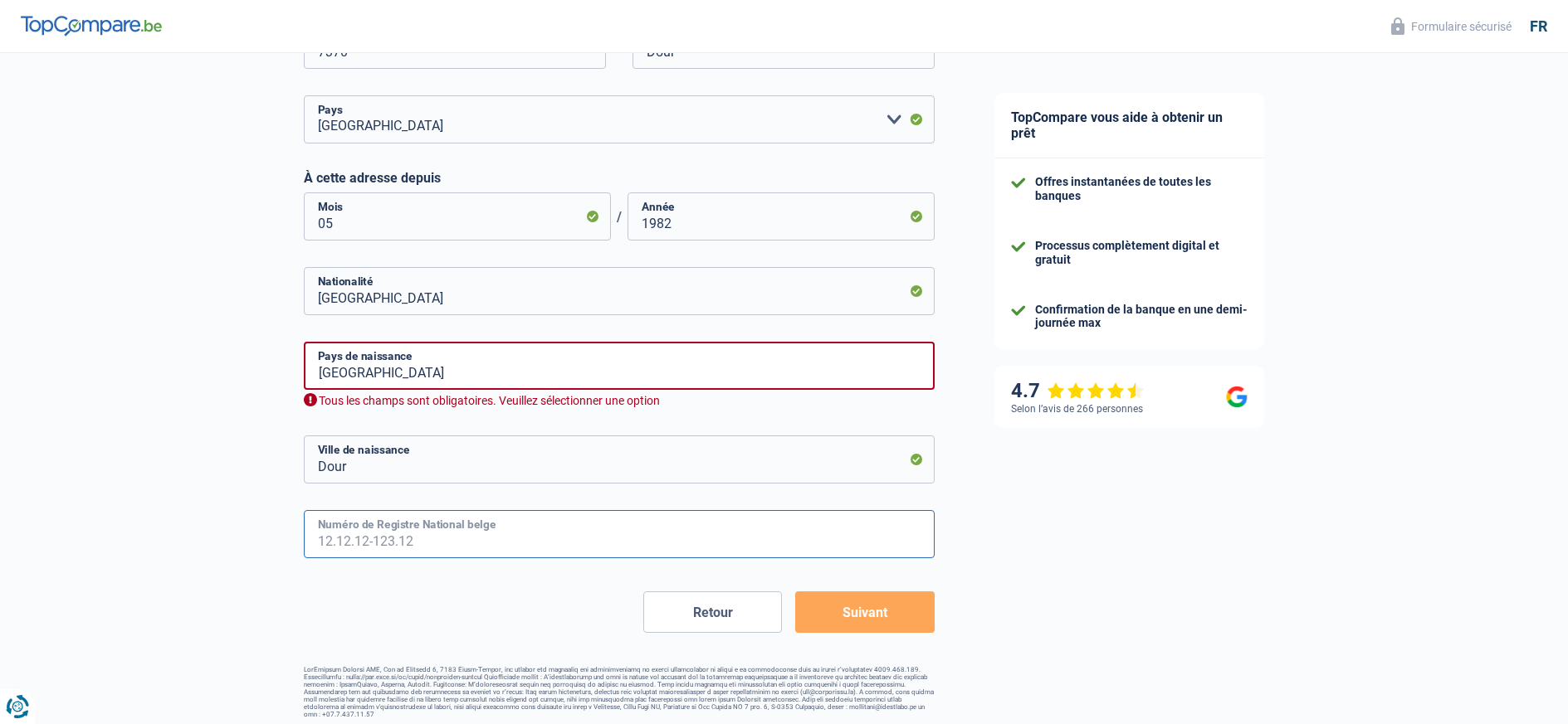
click at [354, 532] on input "Numéro de Registre National belge" at bounding box center [619, 534] width 631 height 48
type input "59.12.12-121.66"
click at [905, 609] on button "Suivant" at bounding box center [864, 612] width 139 height 41
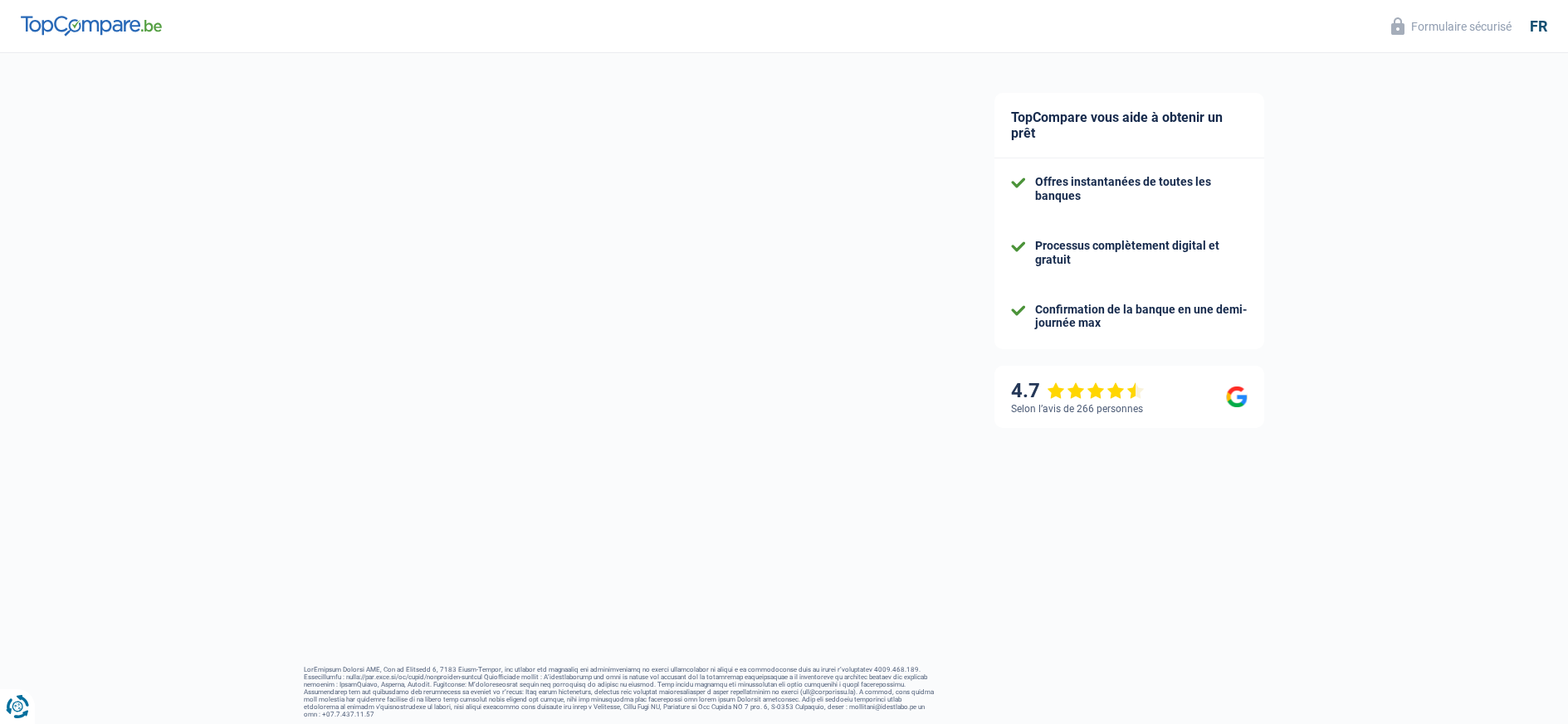
select select "pension"
select select "mortgage"
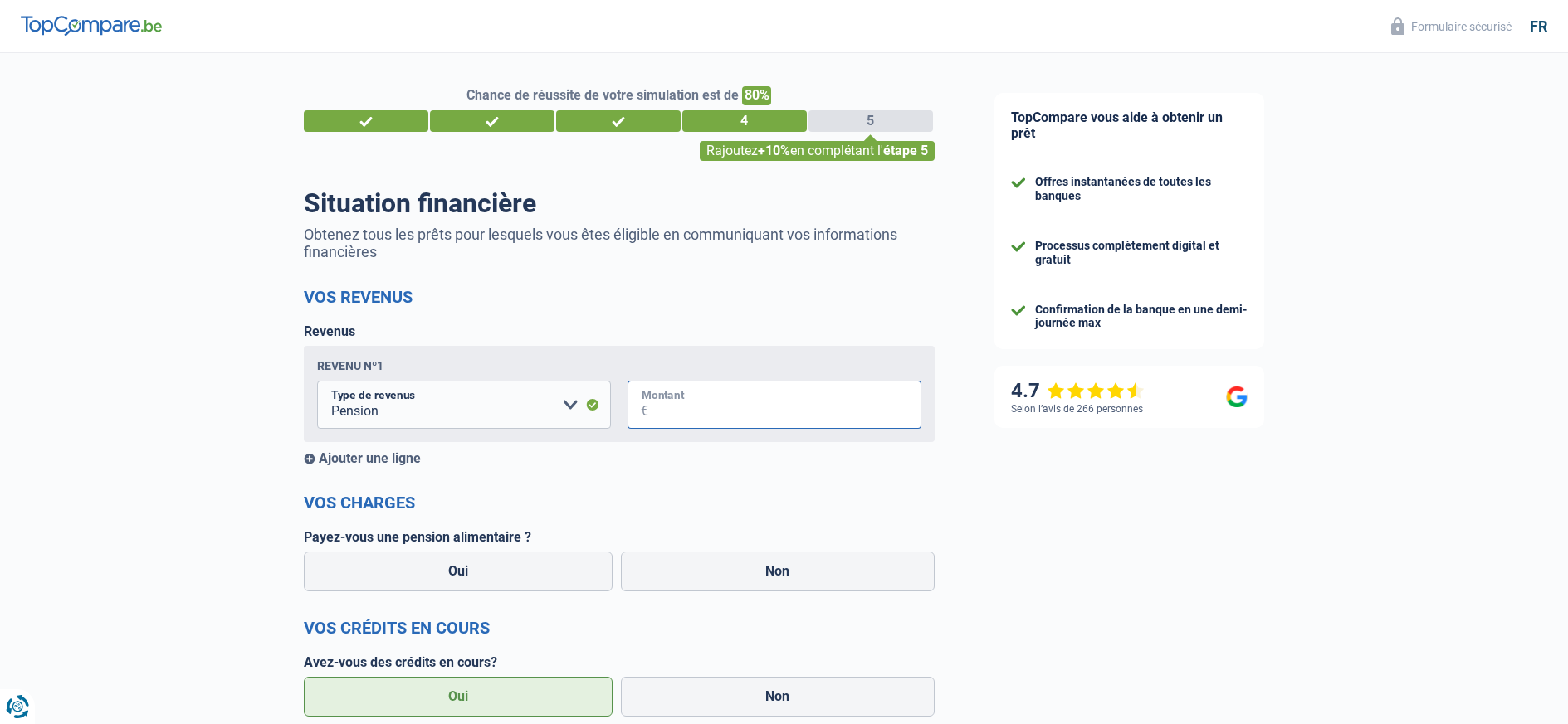
click at [661, 403] on input "Montant" at bounding box center [784, 404] width 273 height 48
type input "2.028"
click at [747, 564] on label "Non" at bounding box center [777, 571] width 313 height 40
click at [747, 564] on input "Non" at bounding box center [777, 571] width 313 height 40
radio input "true"
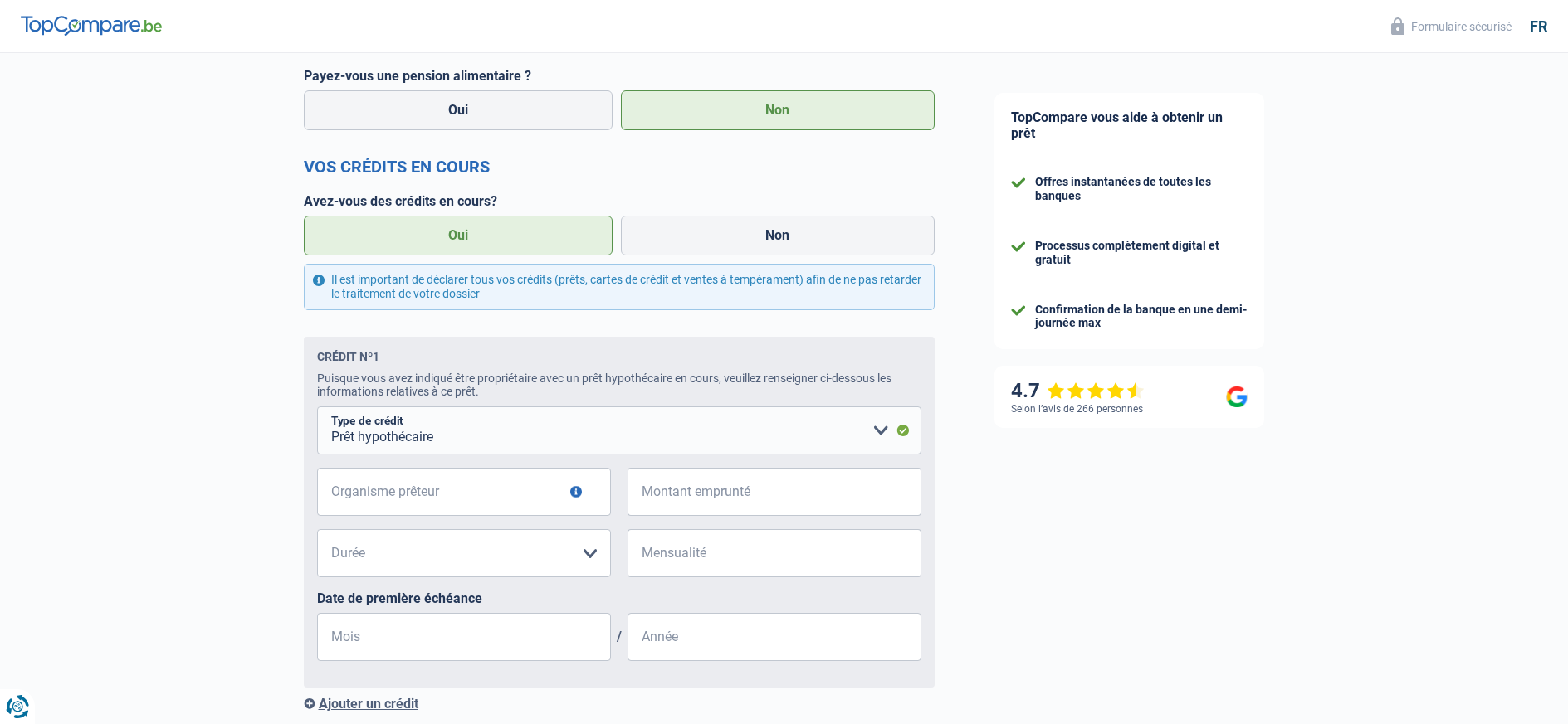
scroll to position [487, 0]
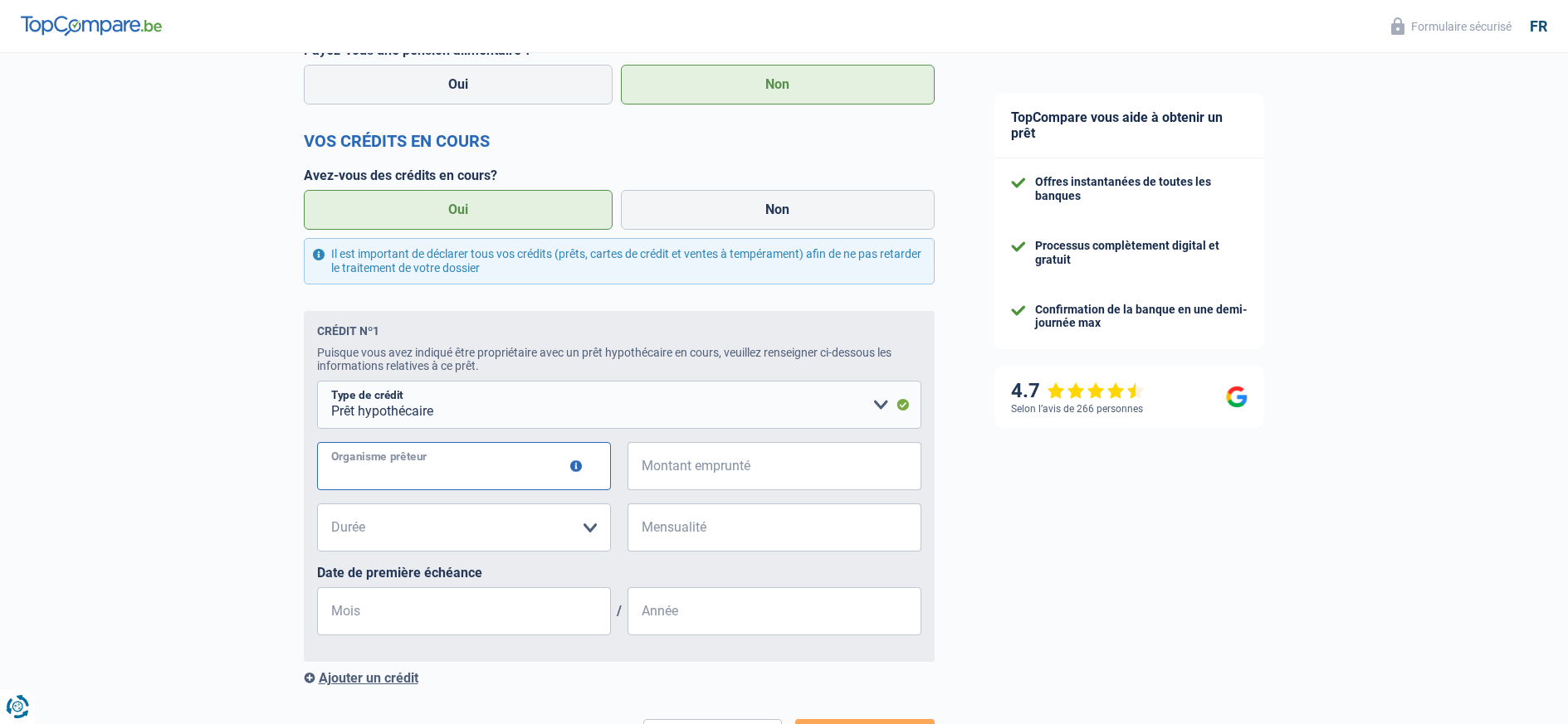
click at [362, 468] on input "Organisme prêteur" at bounding box center [464, 466] width 294 height 48
type input "Record Bank"
click at [674, 460] on input "Montant emprunté" at bounding box center [784, 466] width 273 height 48
type input "121.000"
click at [653, 525] on input "Mensualité" at bounding box center [784, 527] width 273 height 48
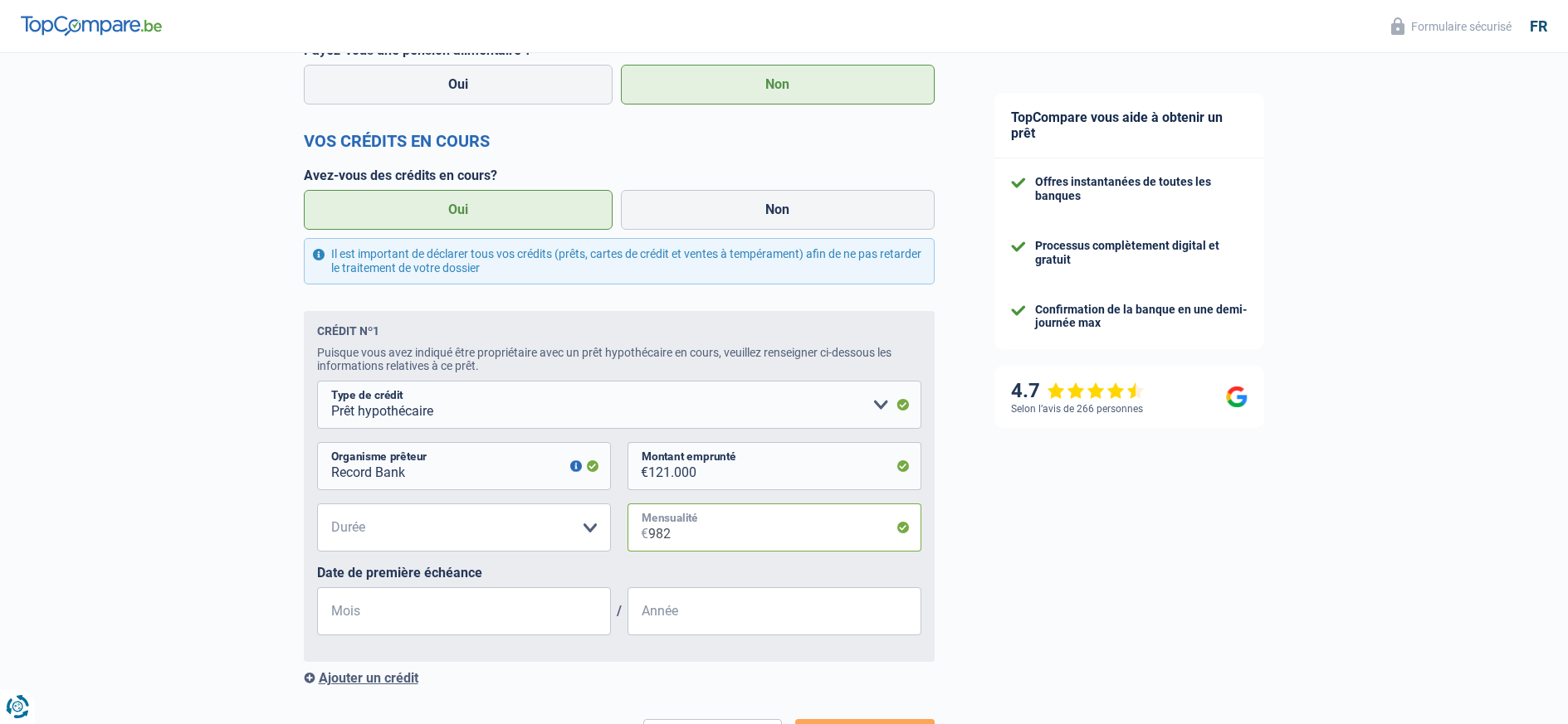
type input "982"
select select "240"
click at [317, 503] on select "120 mois 180 mois 240 mois 300 mois 360 mois 420 mois Veuillez sélectionner une…" at bounding box center [464, 527] width 294 height 48
click at [369, 611] on input "Mois" at bounding box center [464, 611] width 294 height 48
click at [649, 611] on input "Année" at bounding box center [775, 611] width 294 height 48
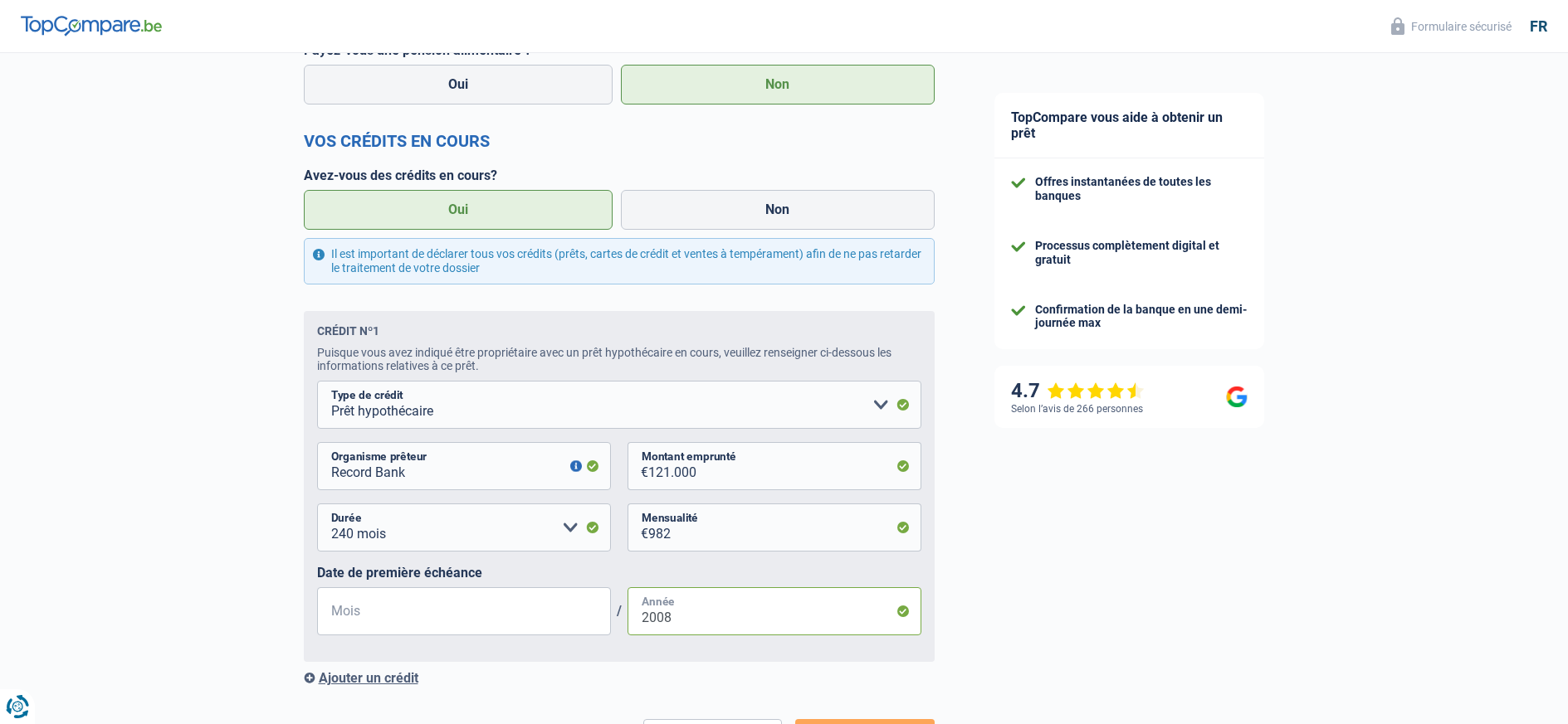
type input "2008"
click at [337, 611] on input "Mois" at bounding box center [464, 611] width 294 height 48
click at [340, 627] on input "Mois" at bounding box center [464, 611] width 294 height 48
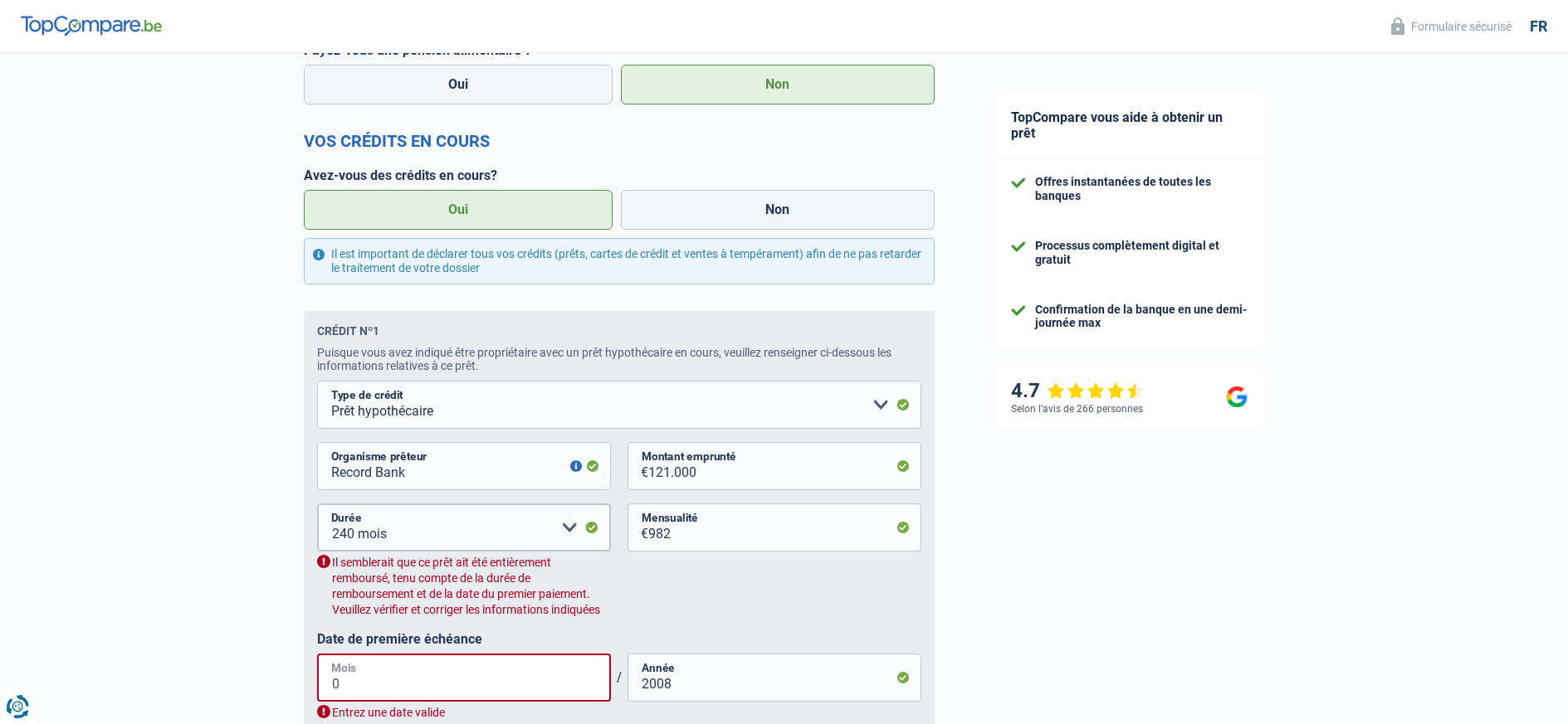
type input "04"
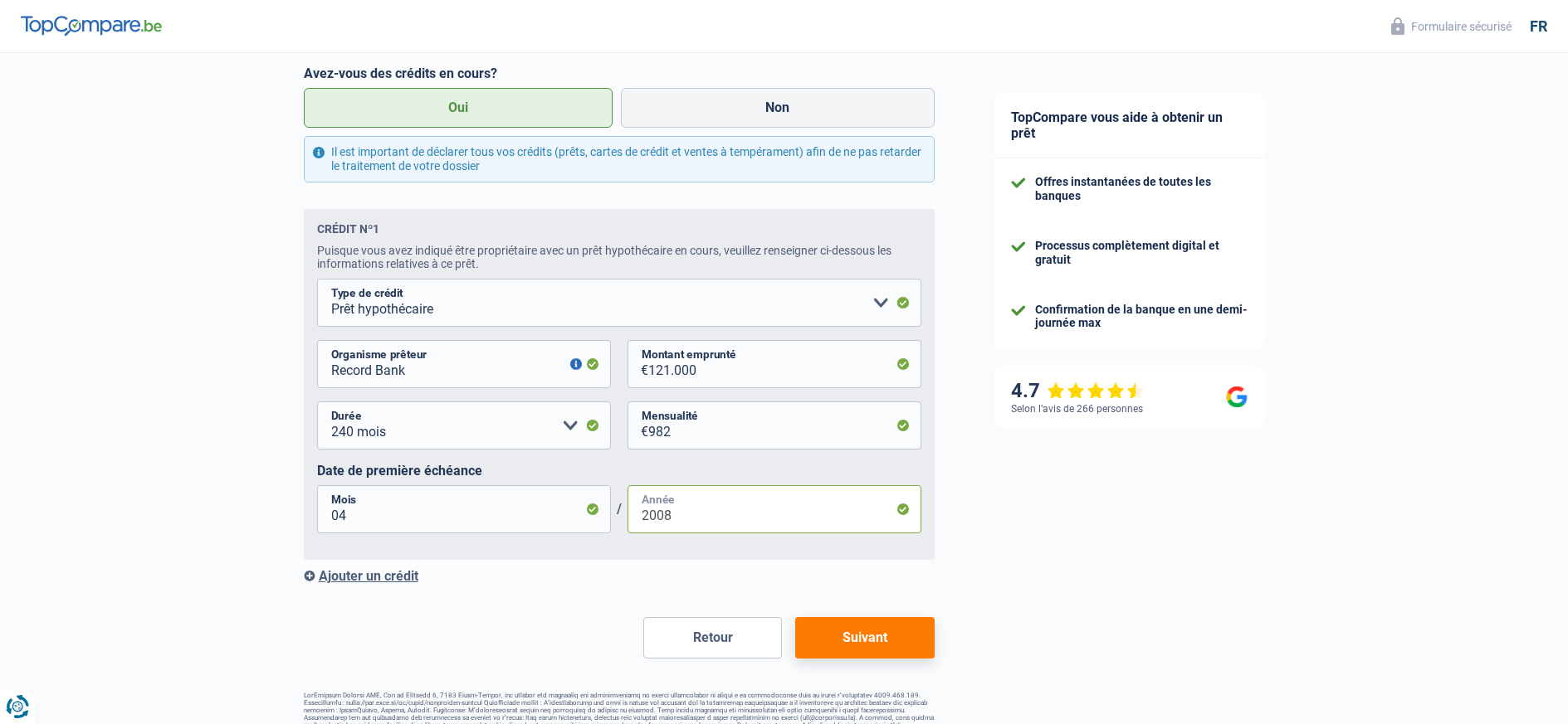
scroll to position [615, 0]
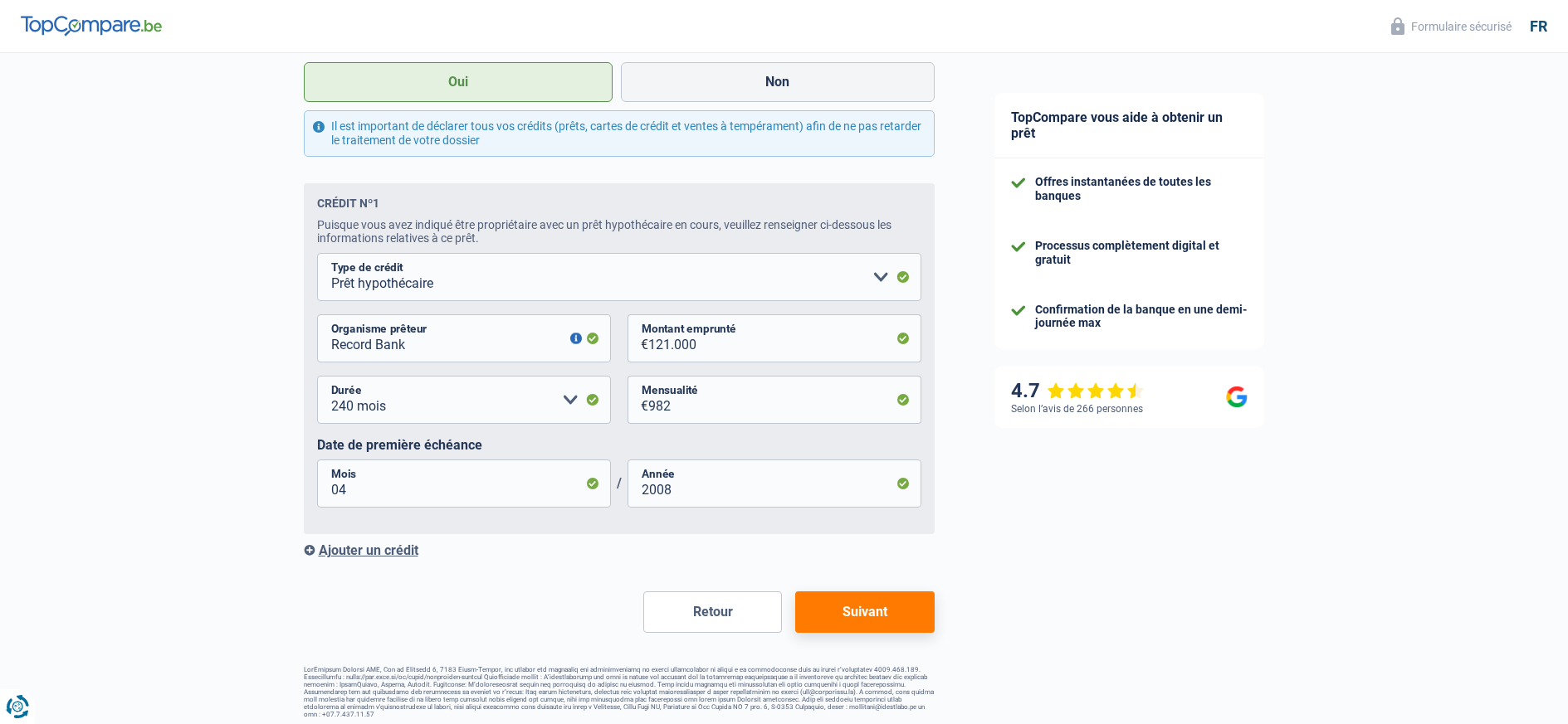
click at [366, 548] on div "Ajouter un crédit" at bounding box center [619, 549] width 631 height 16
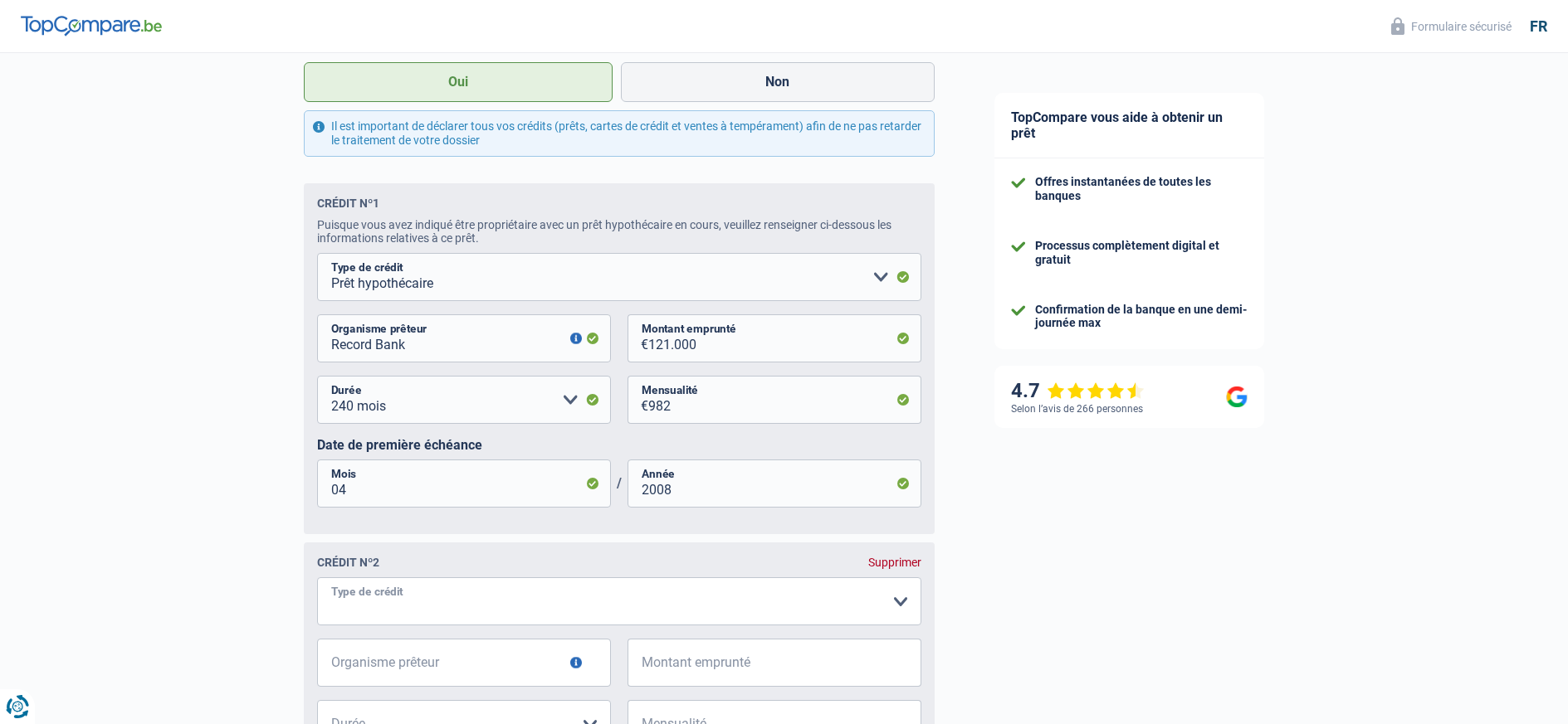
select select "personalLoan"
select select "loanRepayment"
click at [317, 639] on select "Confort maison: meubles, textile, peinture, électroménager, outillage non-profe…" at bounding box center [619, 662] width 604 height 48
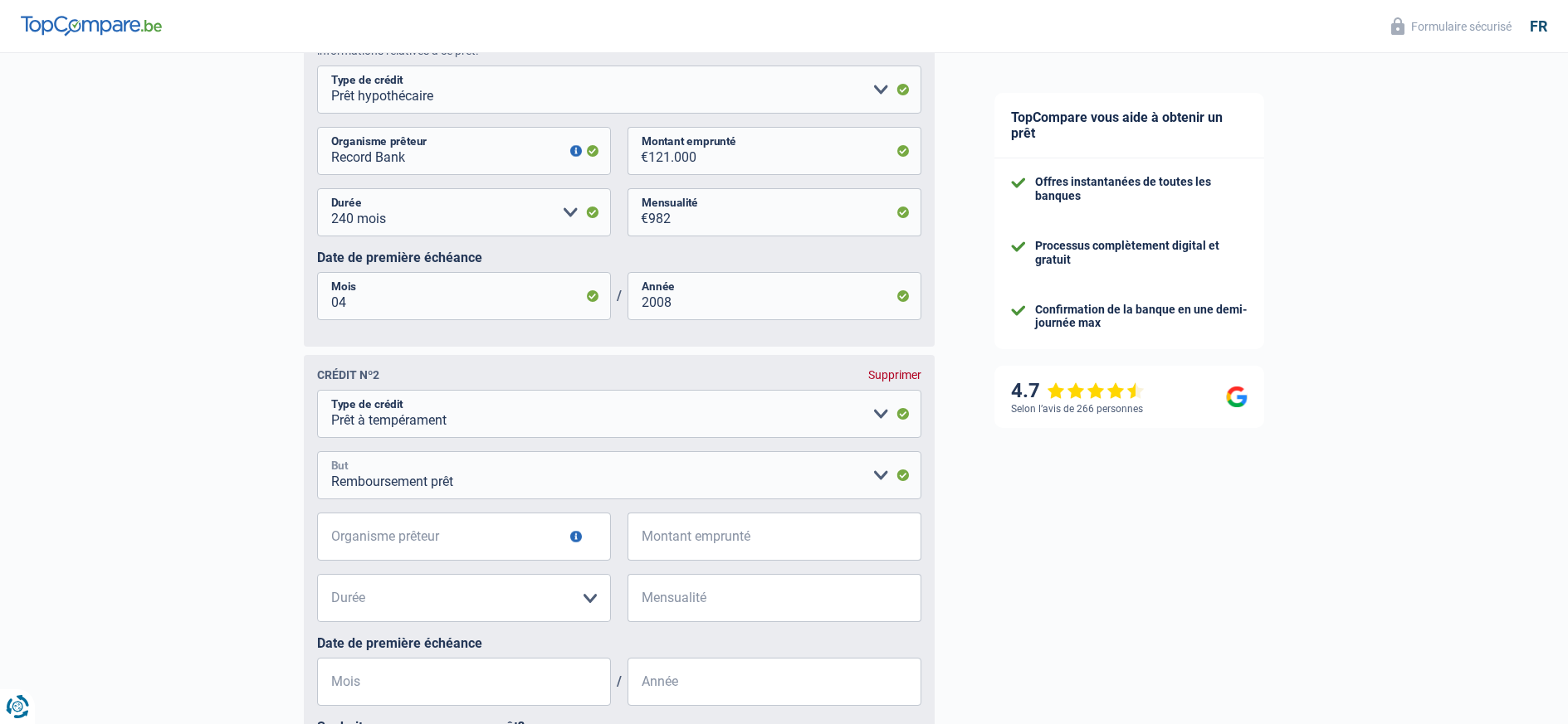
scroll to position [813, 0]
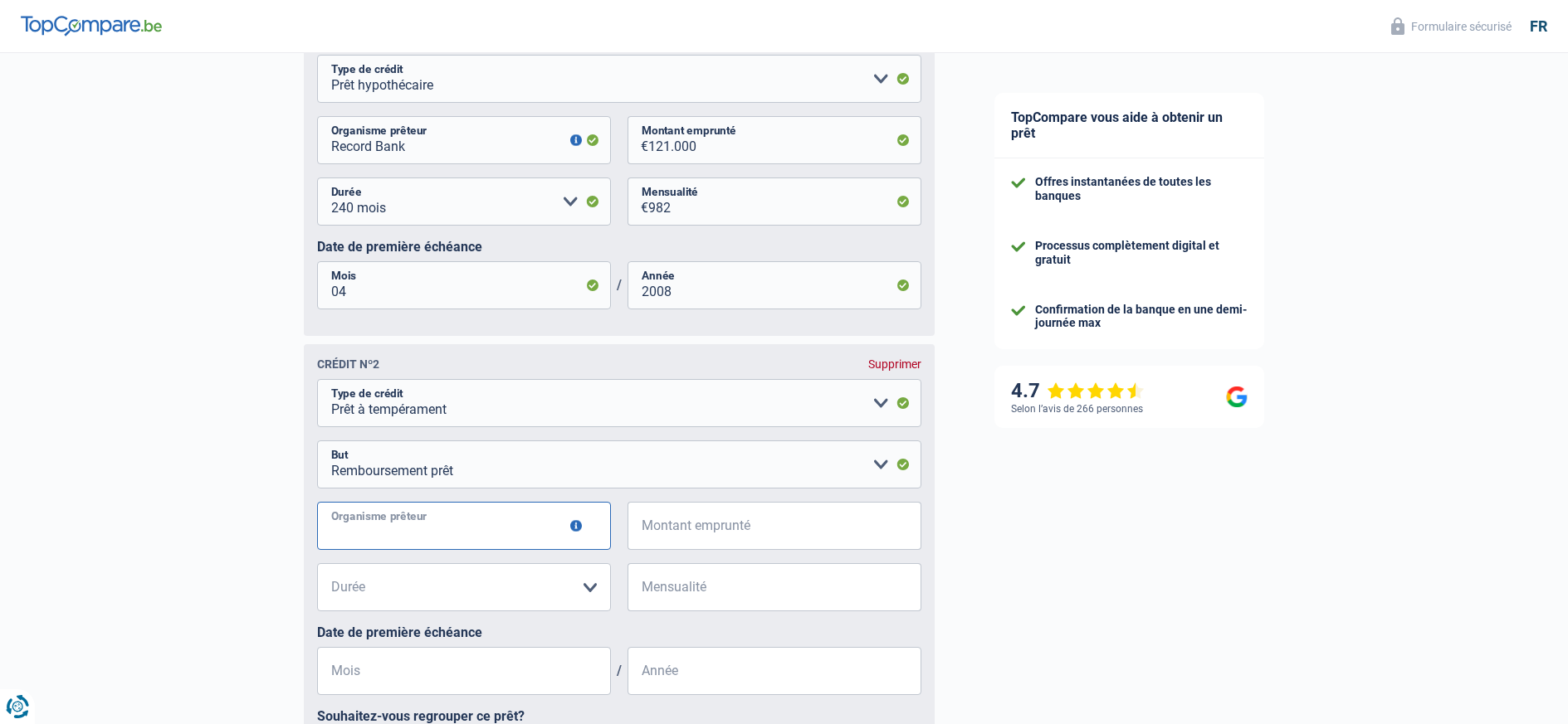
click at [495, 527] on input "Organisme prêteur" at bounding box center [464, 526] width 294 height 48
type input "Cofidis"
click at [697, 525] on input "Montant emprunté" at bounding box center [784, 526] width 273 height 48
type input "35.000"
select select "120"
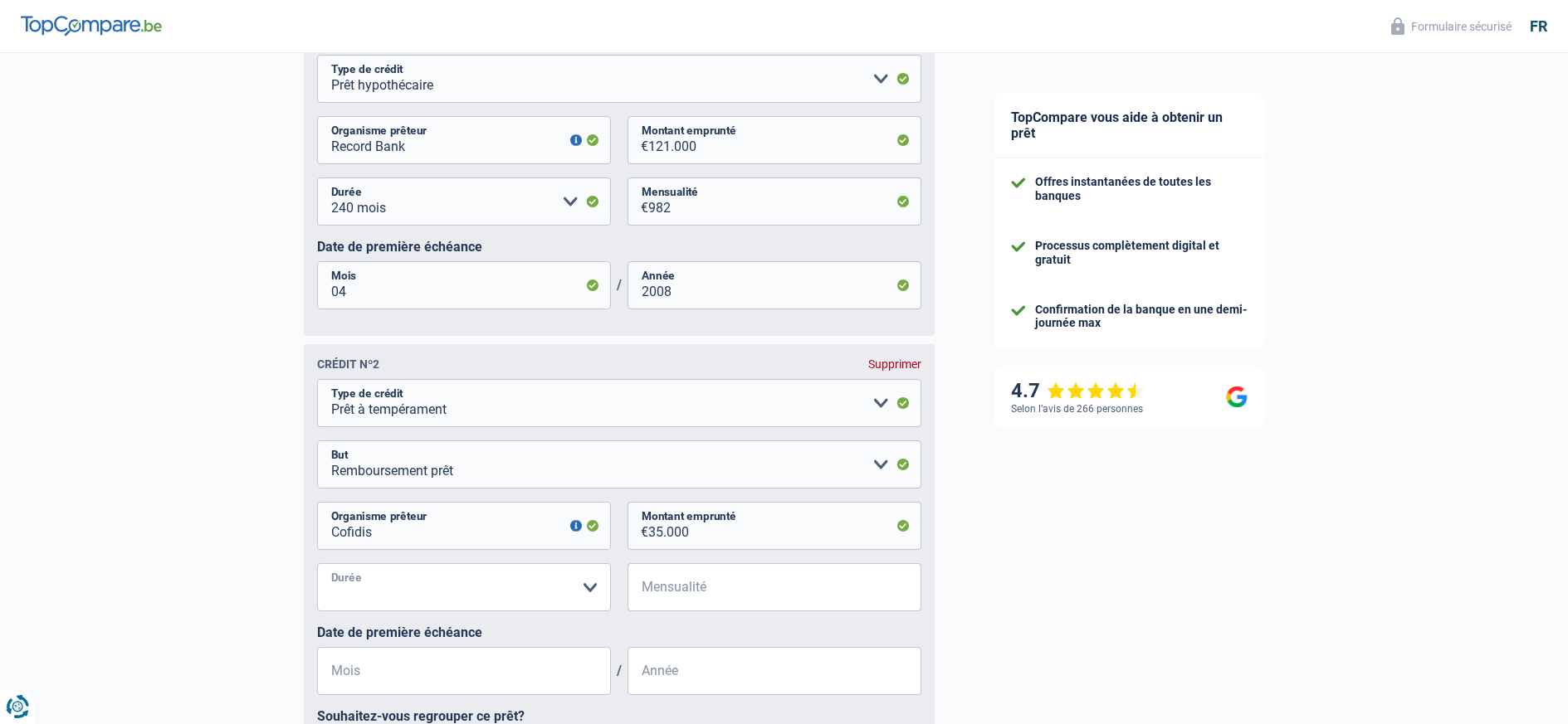
click at [317, 563] on select "12 mois 18 mois 24 mois 30 mois 36 mois 42 mois 48 mois 60 mois 72 mois 84 mois…" at bounding box center [464, 587] width 294 height 48
click at [663, 594] on input "Mensualité" at bounding box center [784, 587] width 273 height 48
type input "562"
click at [368, 673] on input "Mois" at bounding box center [464, 671] width 294 height 48
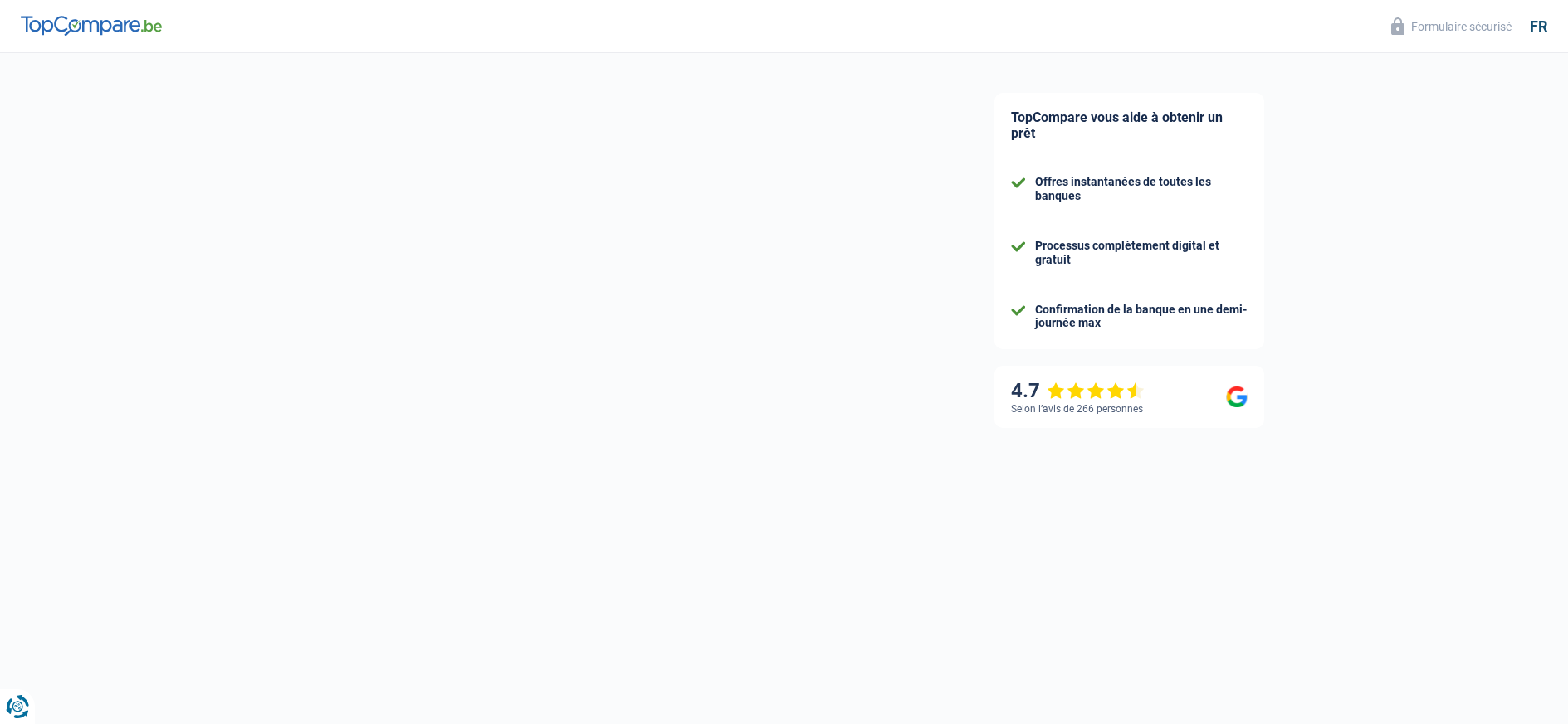
select select "married"
select select "ownerWithMortgage"
select select "BE"
